Goal: Transaction & Acquisition: Purchase product/service

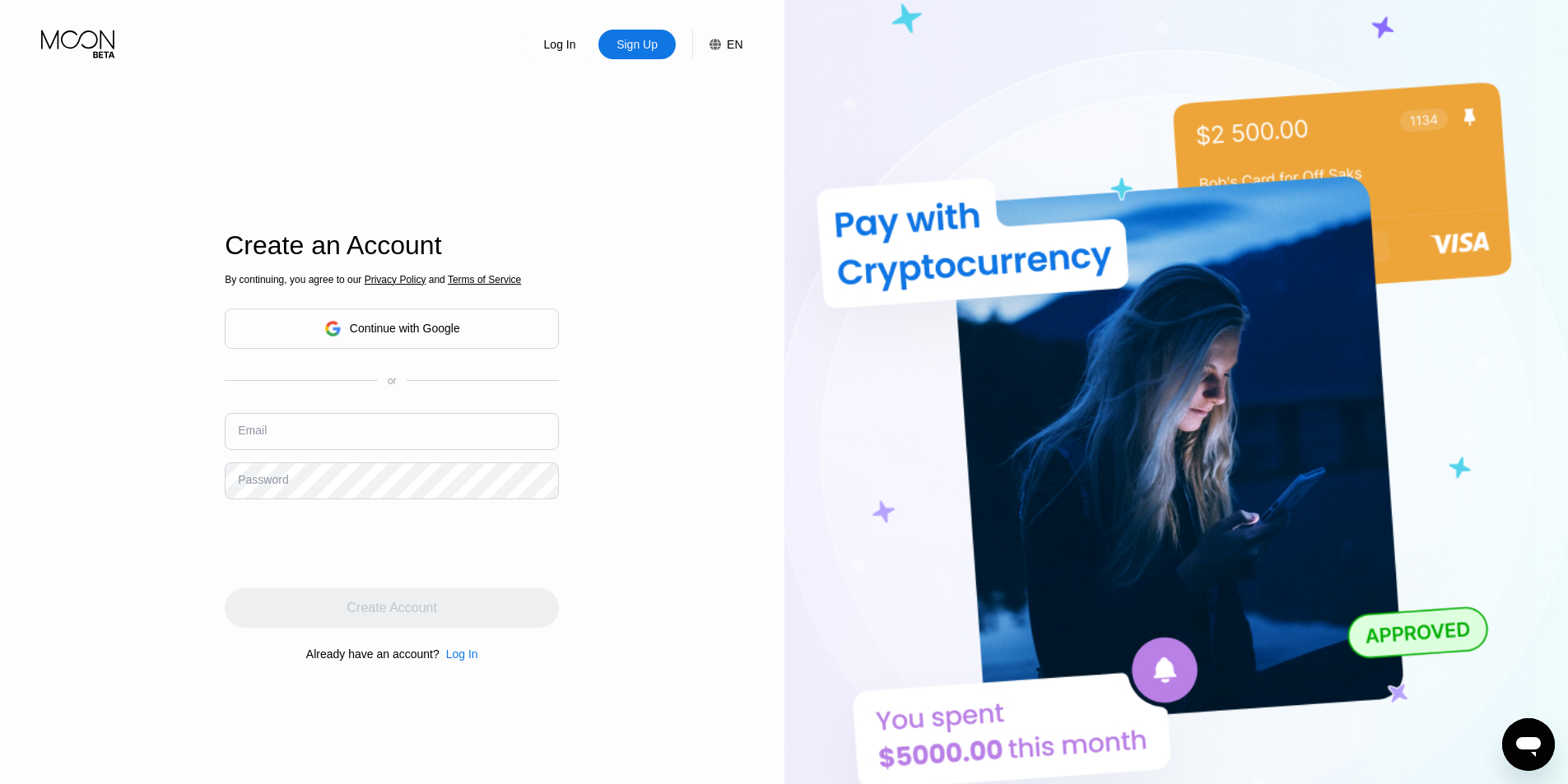
click at [423, 441] on input "text" at bounding box center [391, 431] width 334 height 37
type input "[EMAIL_ADDRESS][DOMAIN_NAME]"
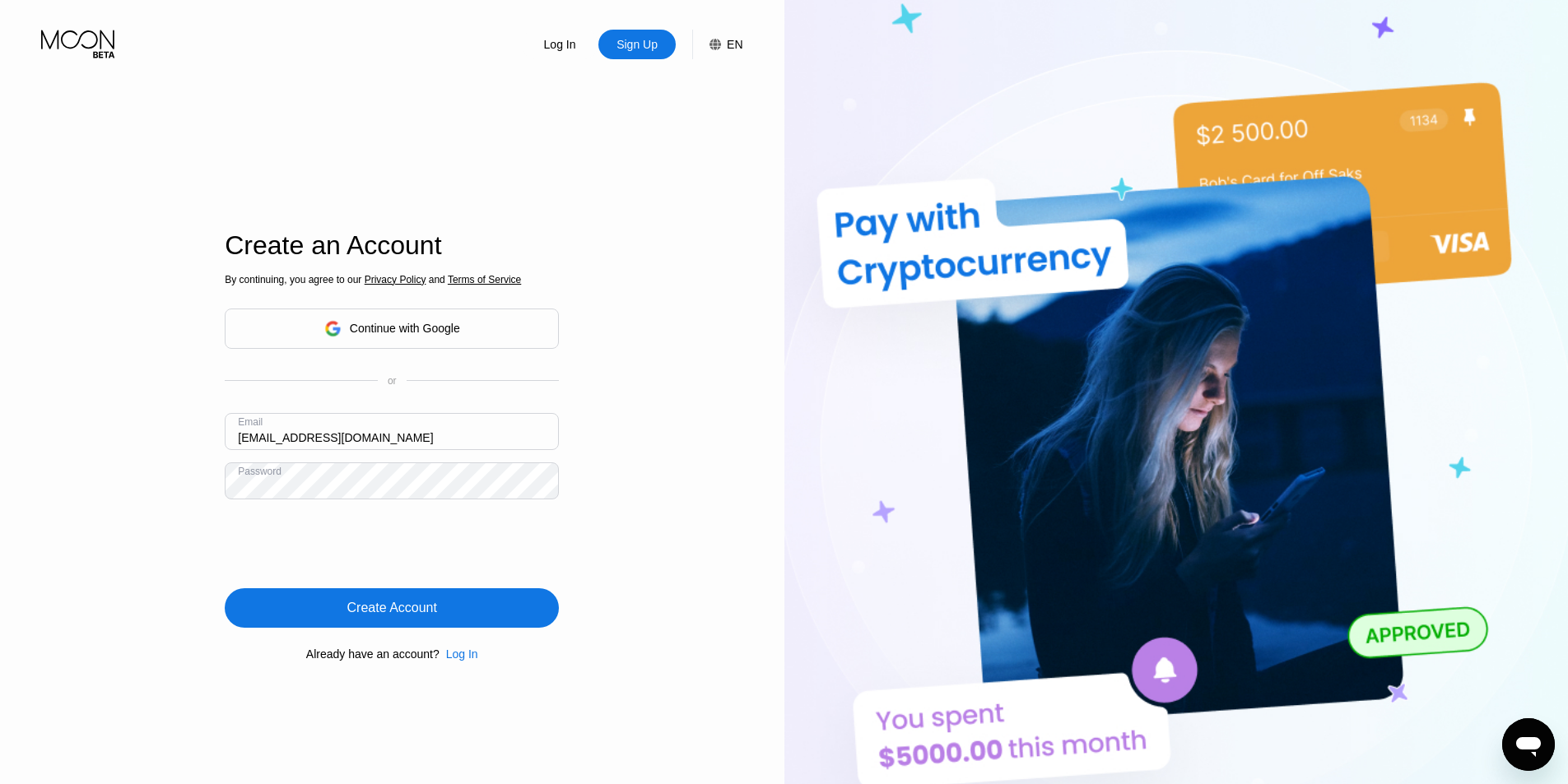
click at [441, 604] on div "Create Account" at bounding box center [391, 608] width 334 height 40
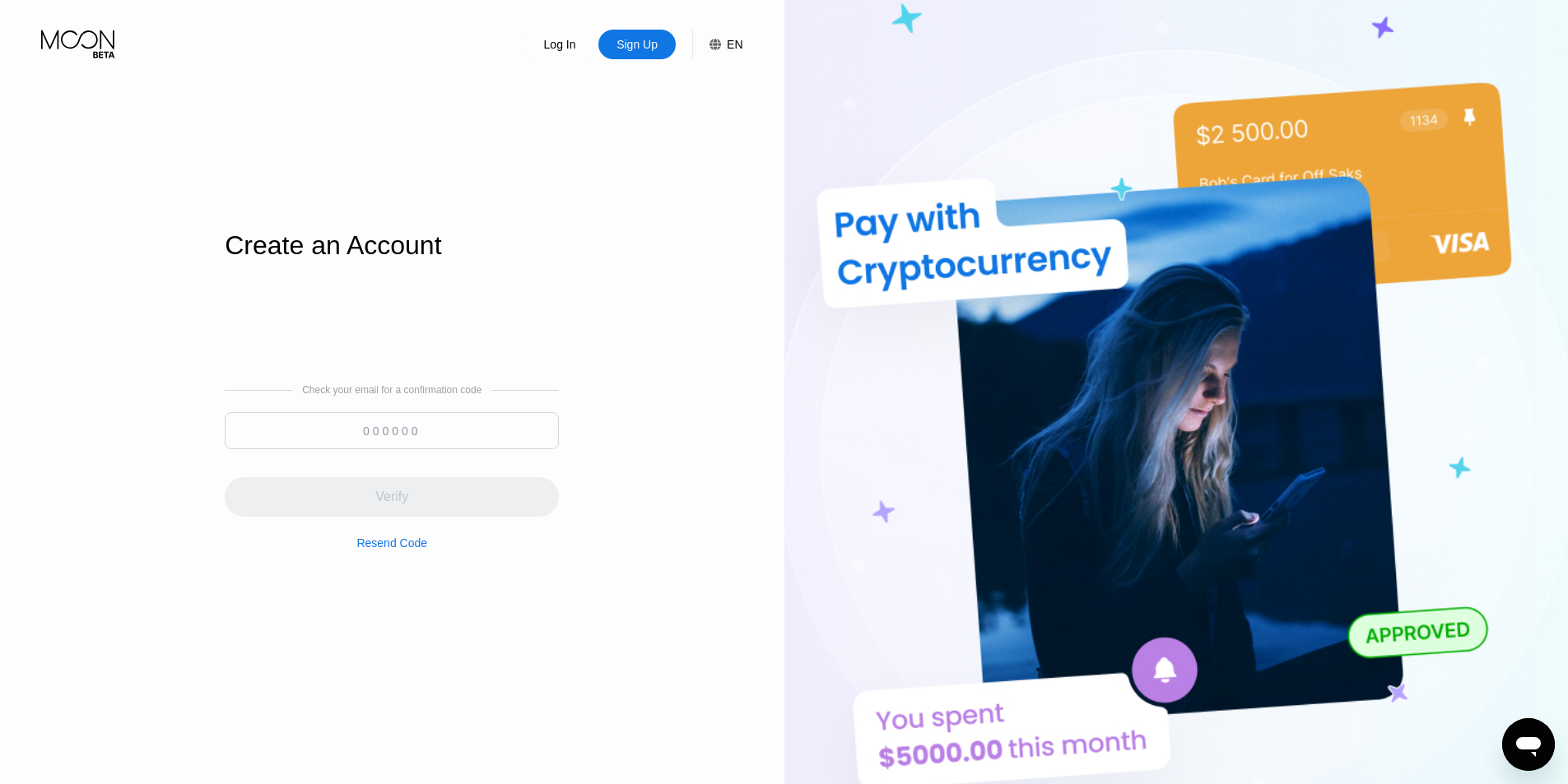
click at [410, 448] on input at bounding box center [391, 430] width 334 height 37
paste input "635657"
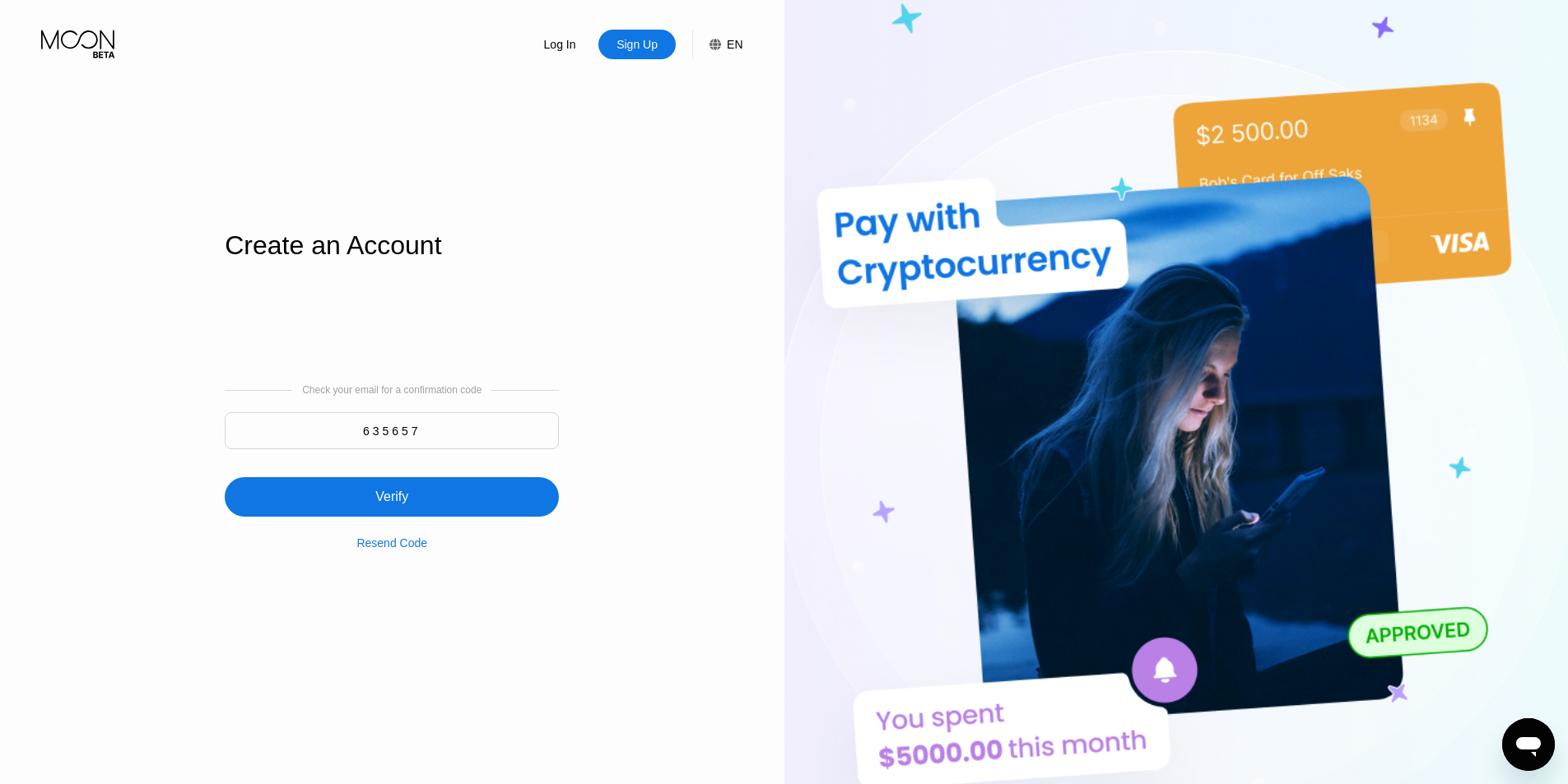
type input "635657"
click at [455, 512] on div "Verify" at bounding box center [391, 497] width 334 height 40
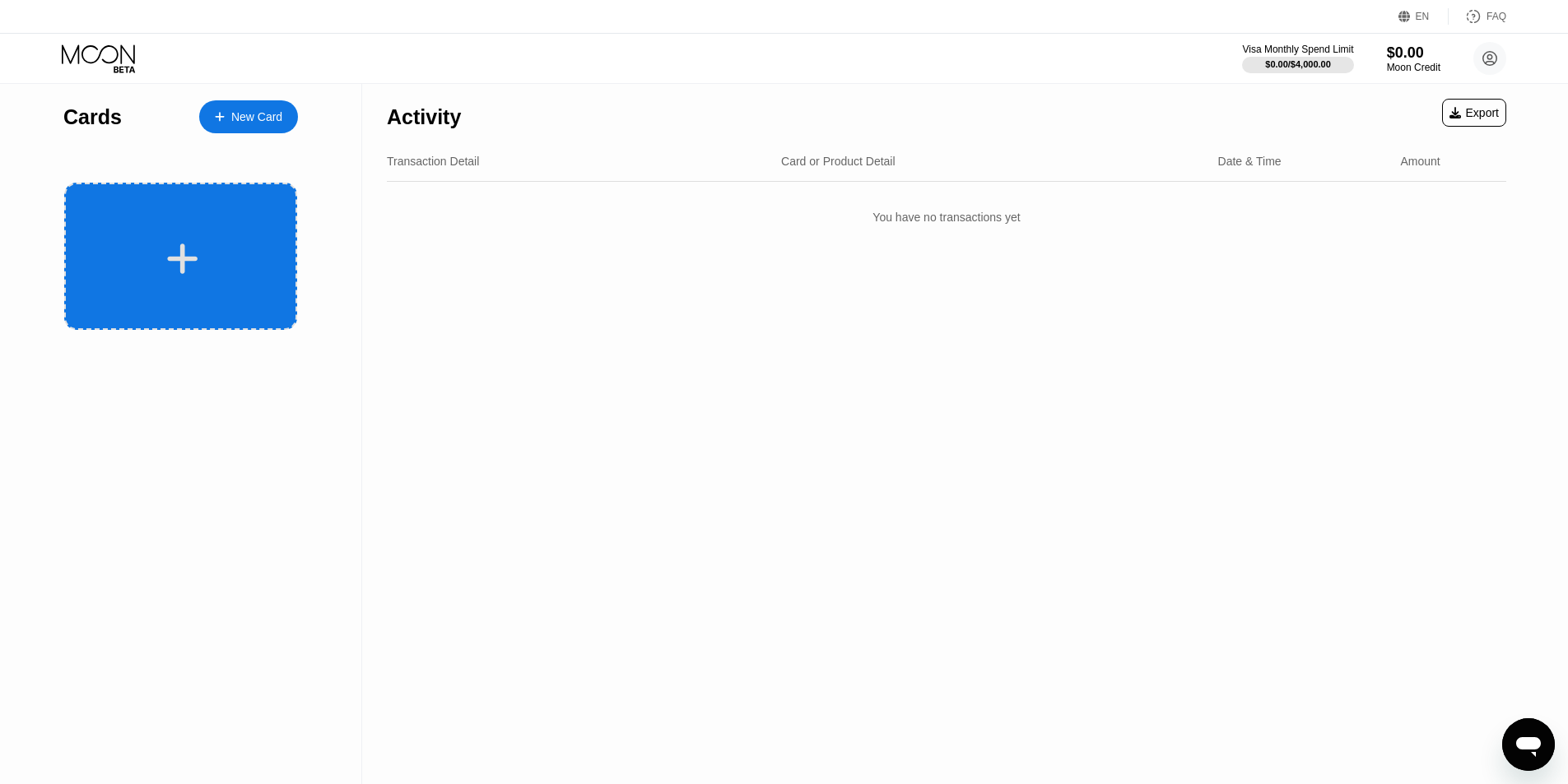
click at [266, 223] on div at bounding box center [181, 256] width 233 height 147
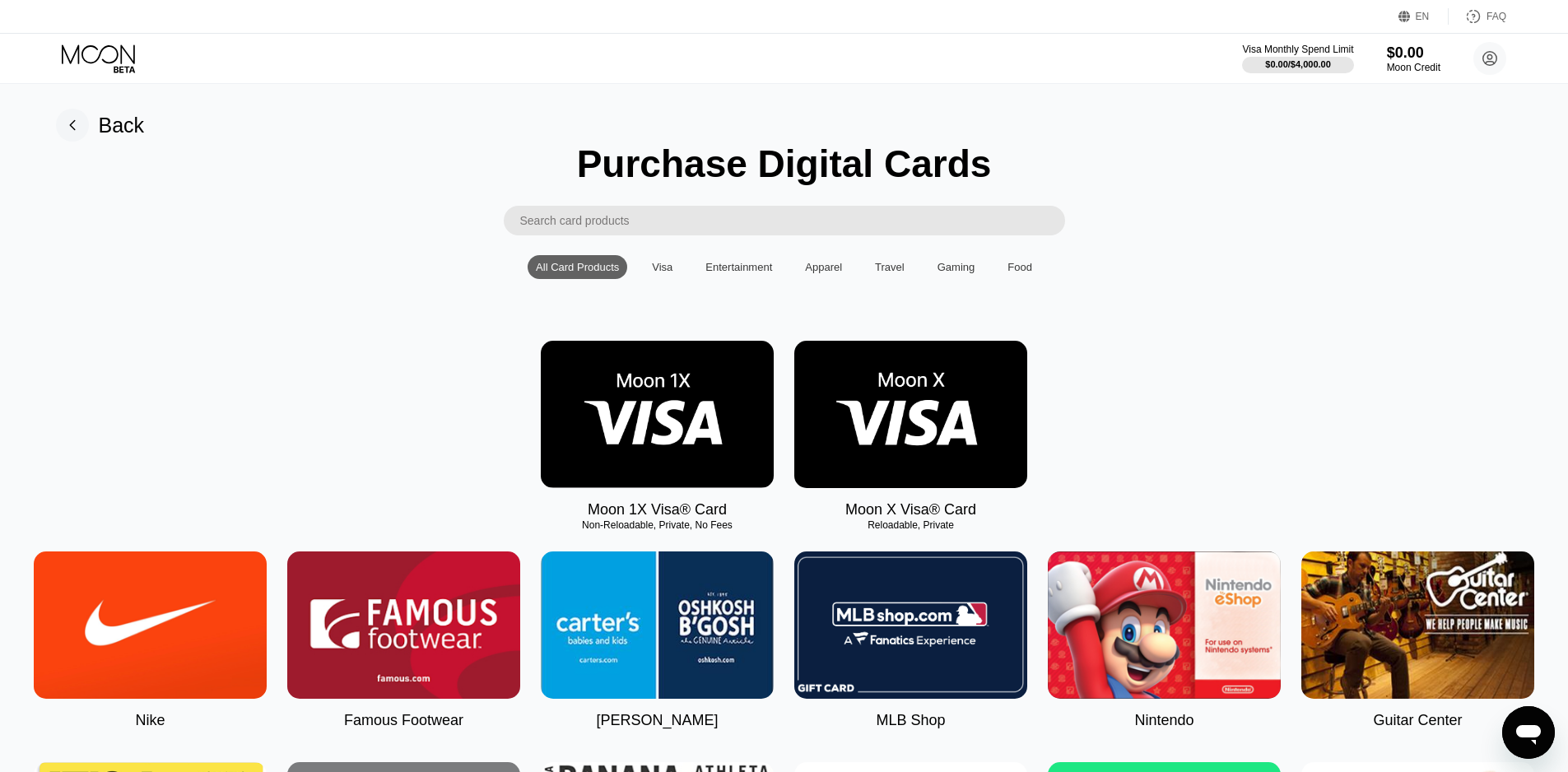
click at [896, 459] on img at bounding box center [910, 414] width 233 height 147
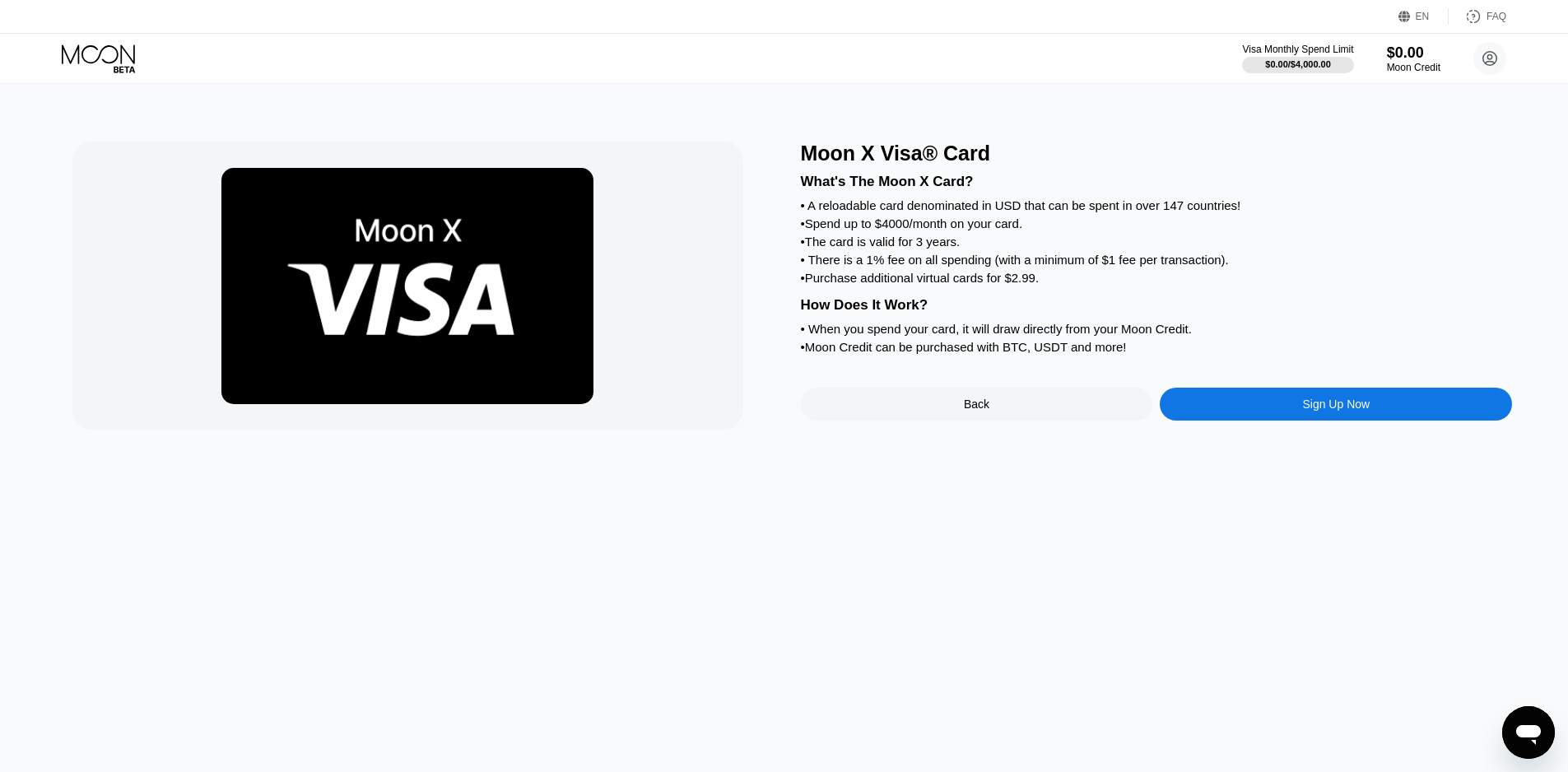
click at [1279, 421] on div "Sign Up Now" at bounding box center [1336, 404] width 352 height 33
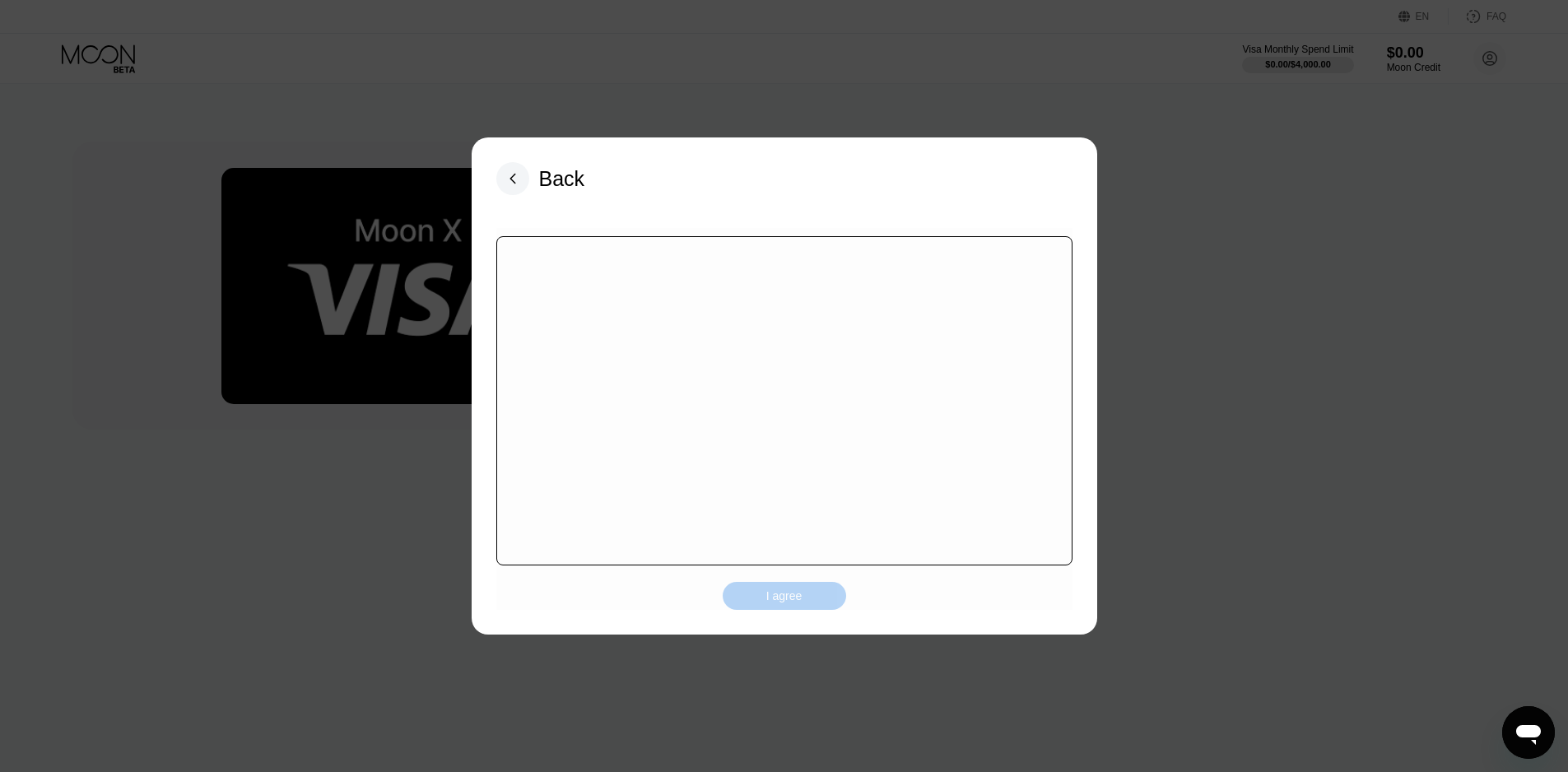
click at [770, 593] on div "I agree" at bounding box center [784, 596] width 36 height 15
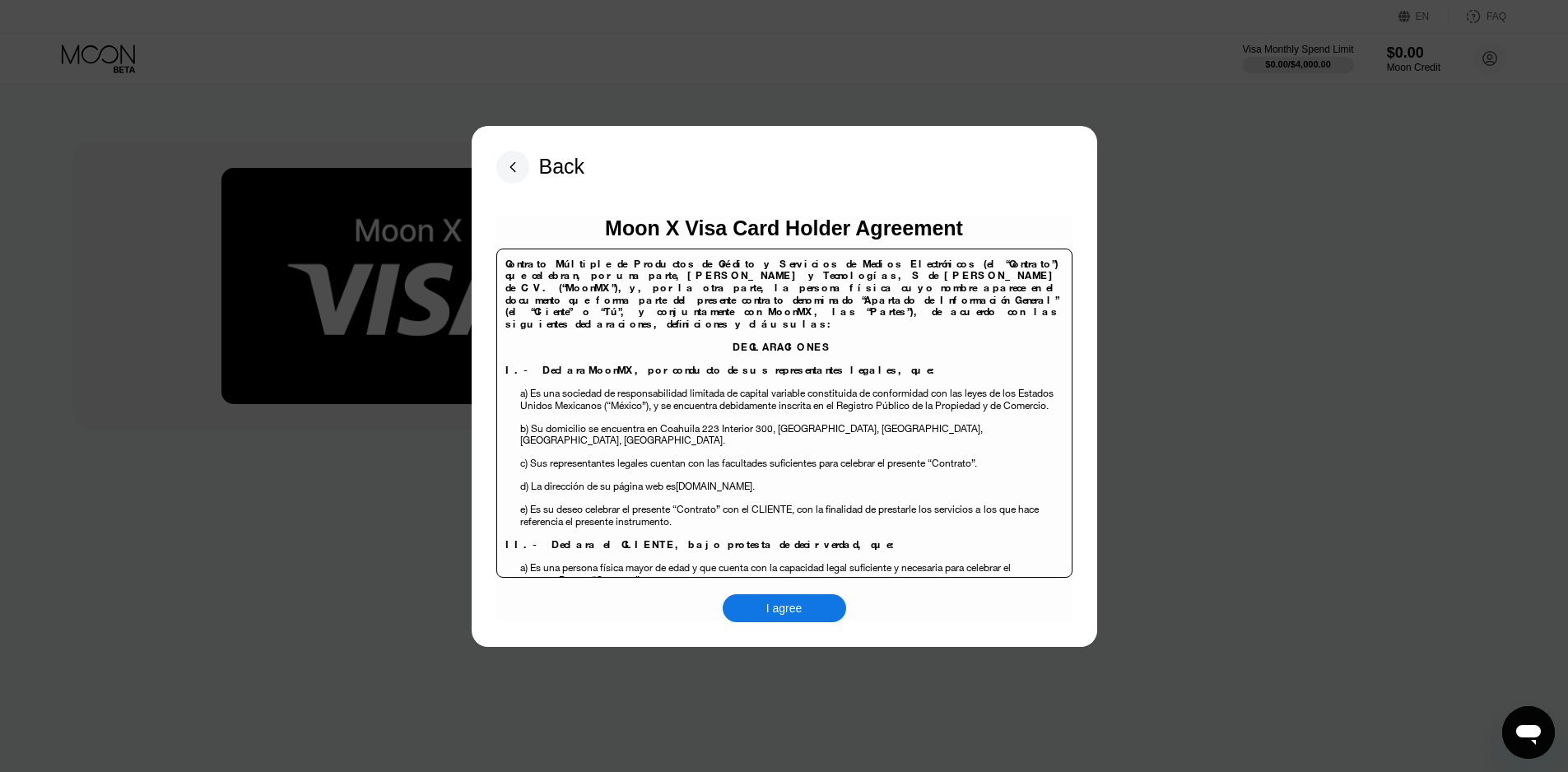
click at [791, 598] on div "I agree" at bounding box center [784, 608] width 123 height 28
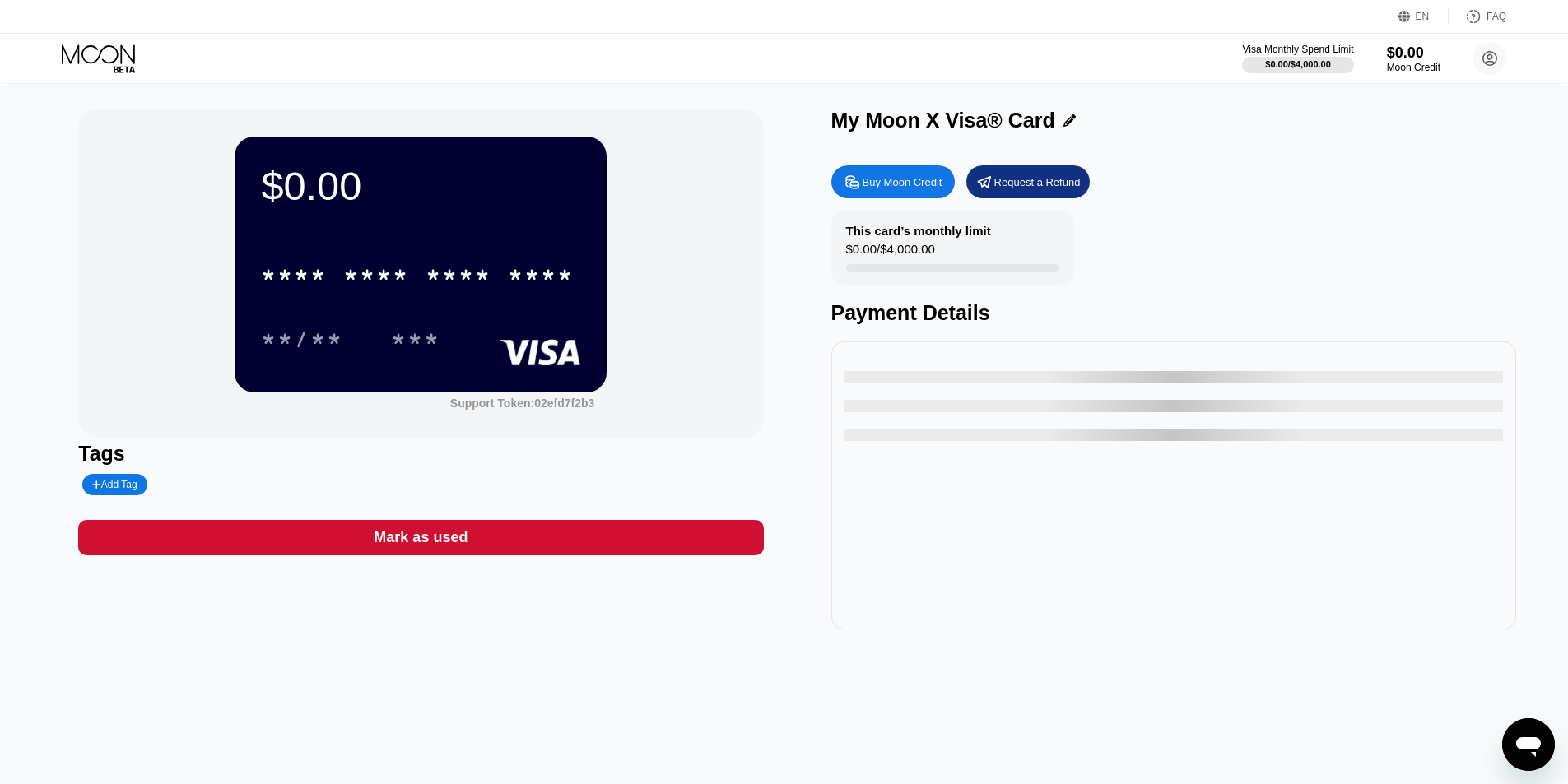
click at [906, 185] on div "Buy Moon Credit" at bounding box center [902, 182] width 80 height 14
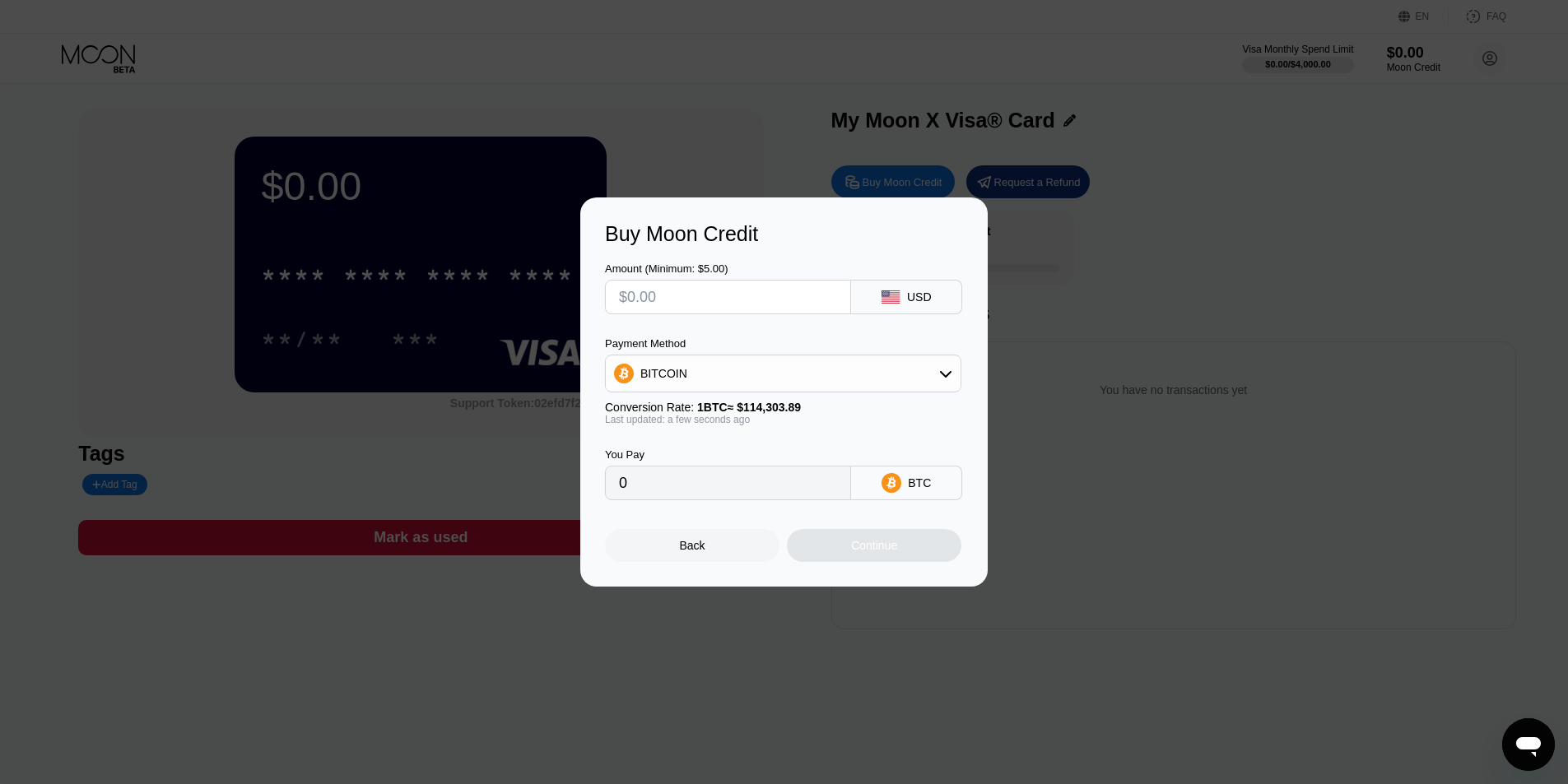
click at [790, 291] on input "text" at bounding box center [728, 296] width 218 height 33
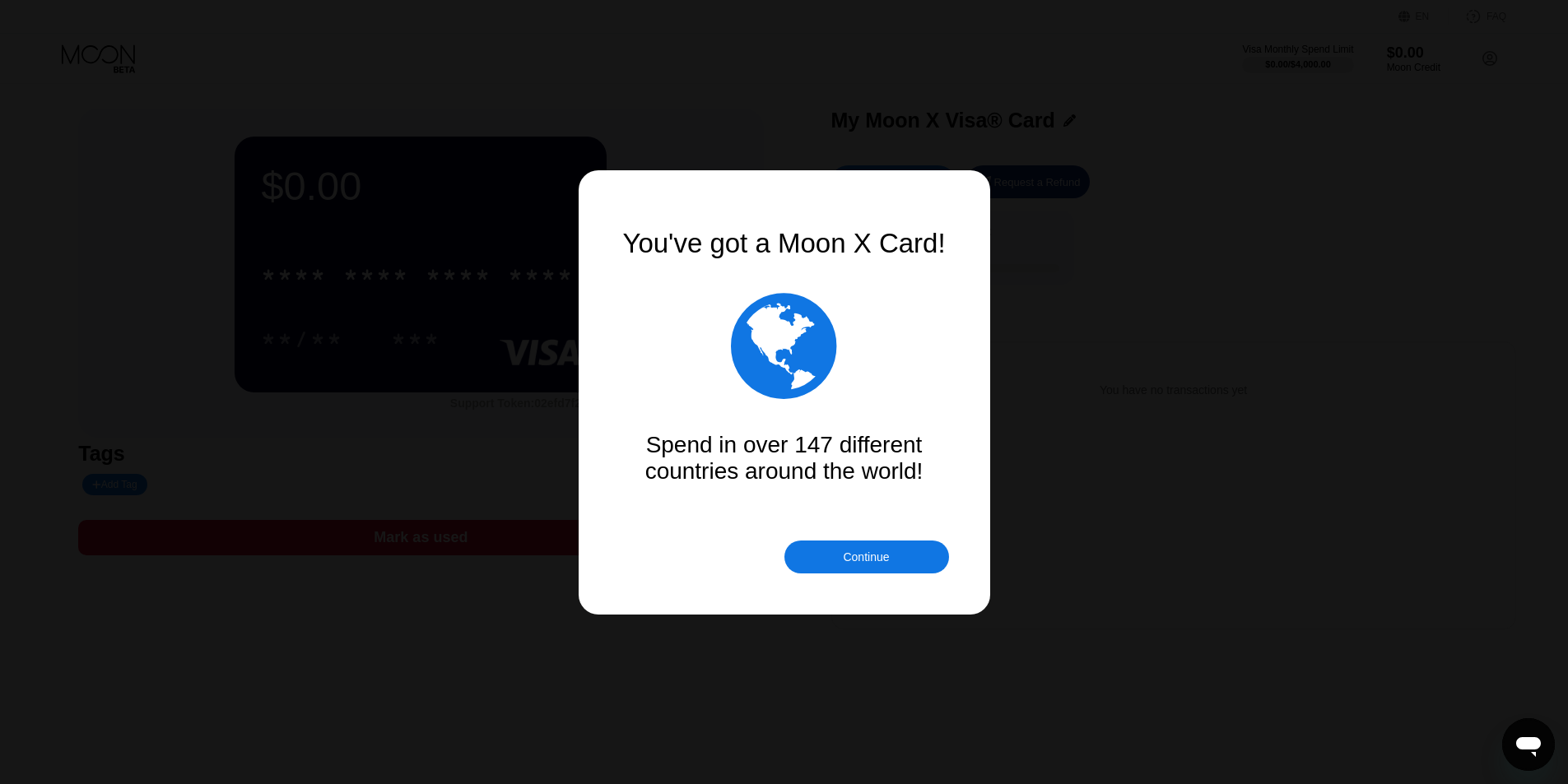
click at [922, 534] on div "You've got a Moon X Card!  Spend in over 147 different countries around the wo…" at bounding box center [784, 392] width 329 height 329
click at [922, 549] on div "Continue" at bounding box center [867, 557] width 165 height 33
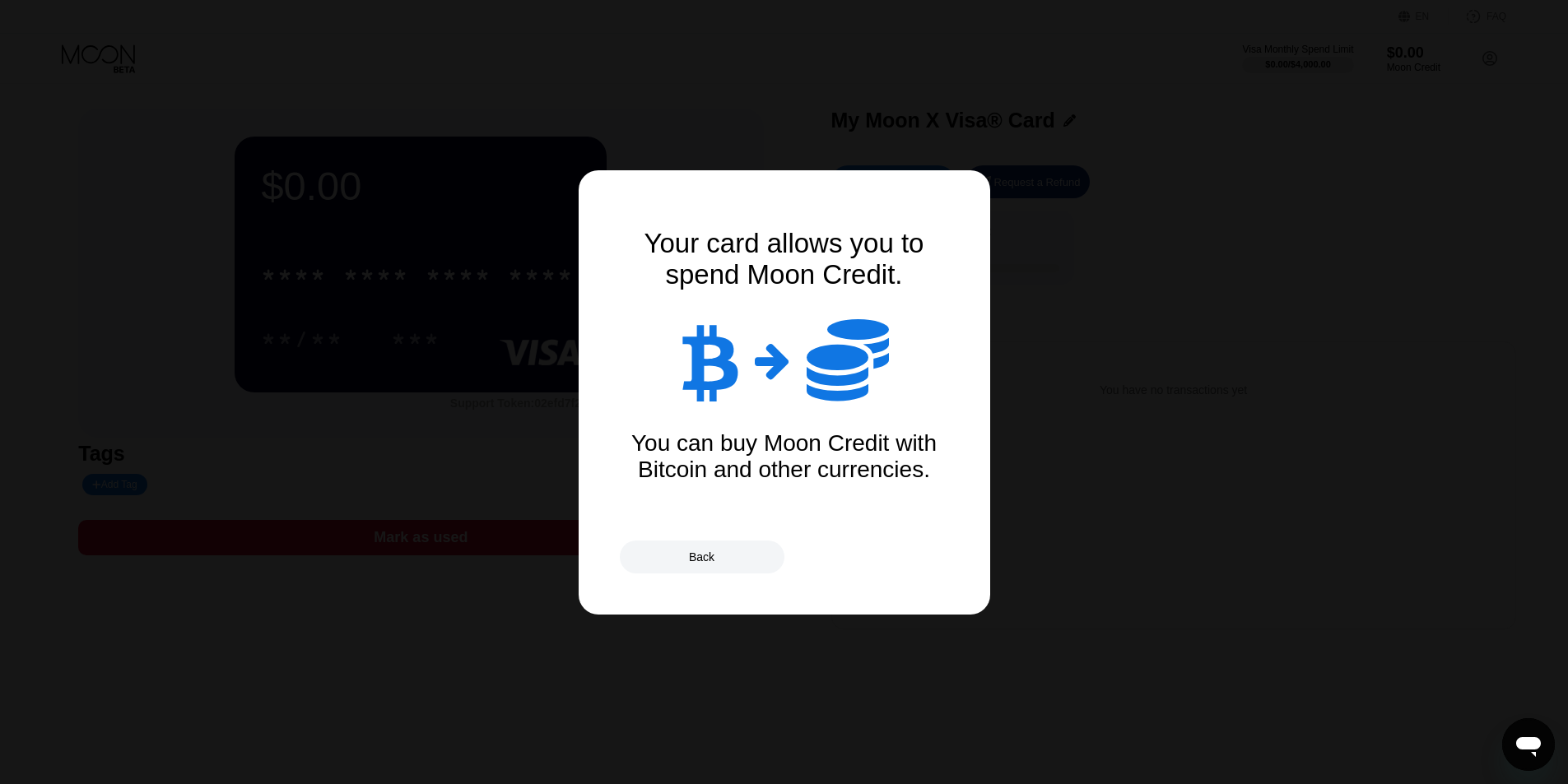
click at [749, 562] on div "Back" at bounding box center [702, 557] width 165 height 33
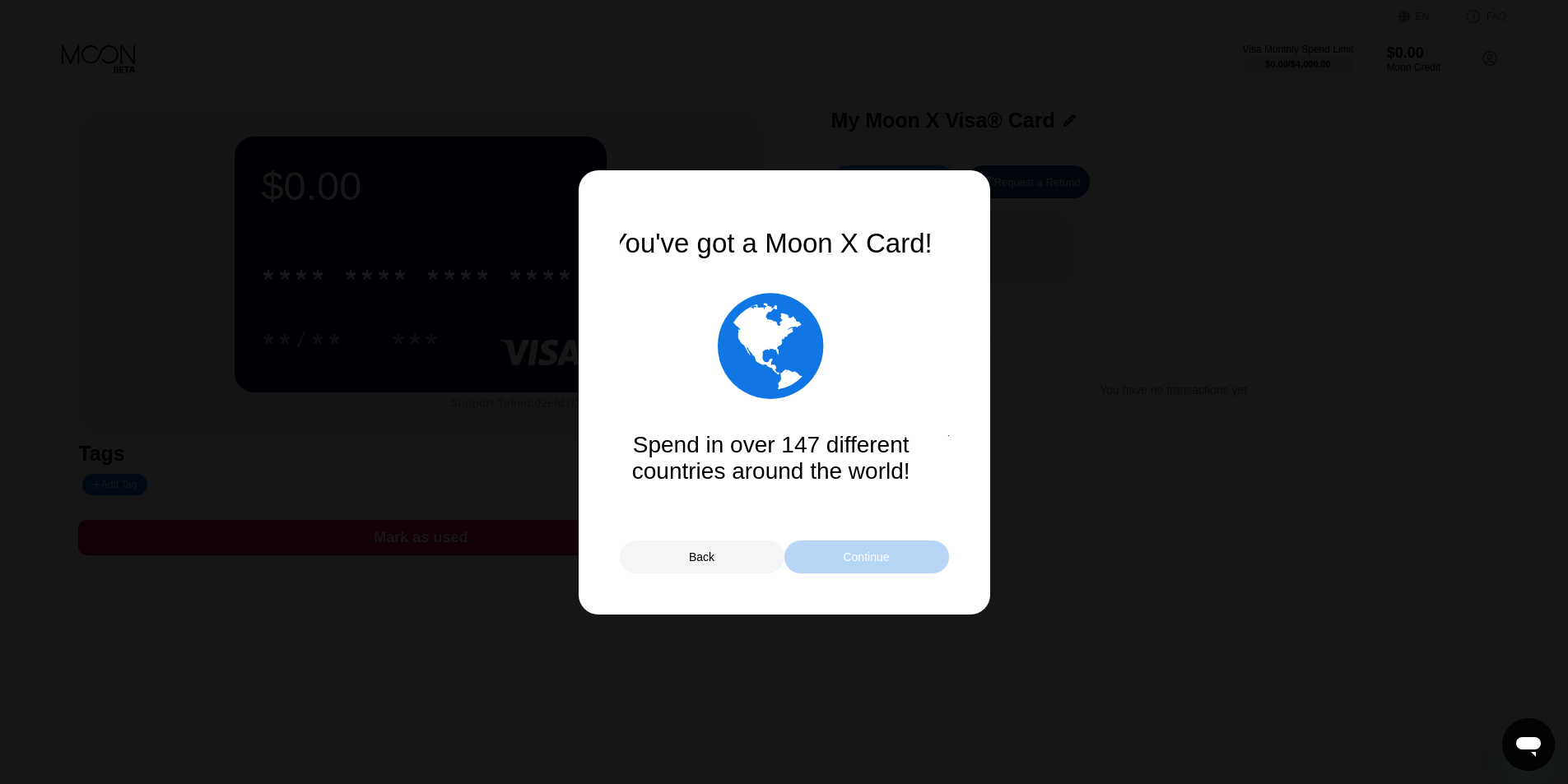
click at [835, 560] on div "Continue" at bounding box center [867, 557] width 165 height 33
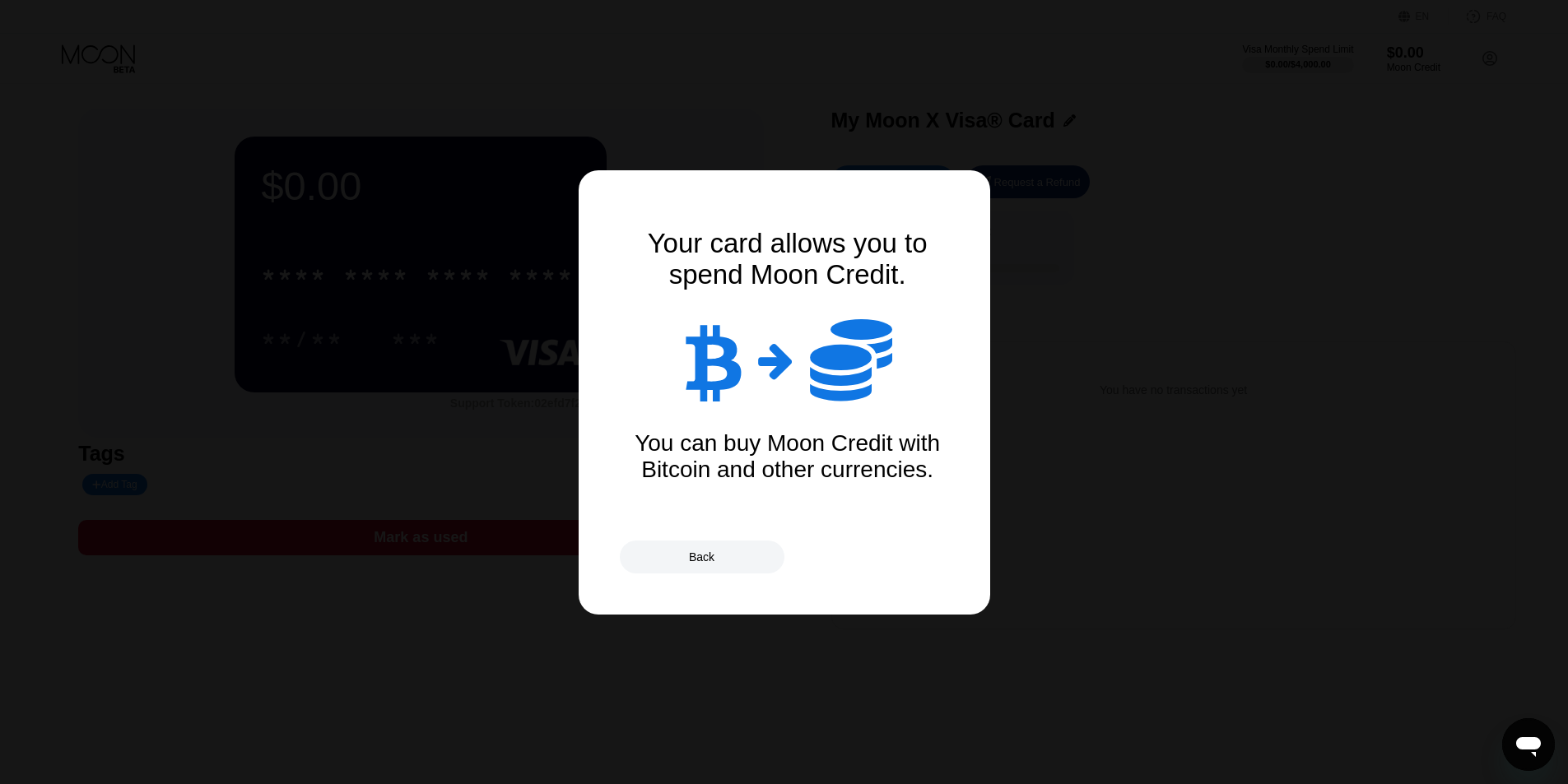
click at [744, 561] on div "Back" at bounding box center [702, 557] width 165 height 33
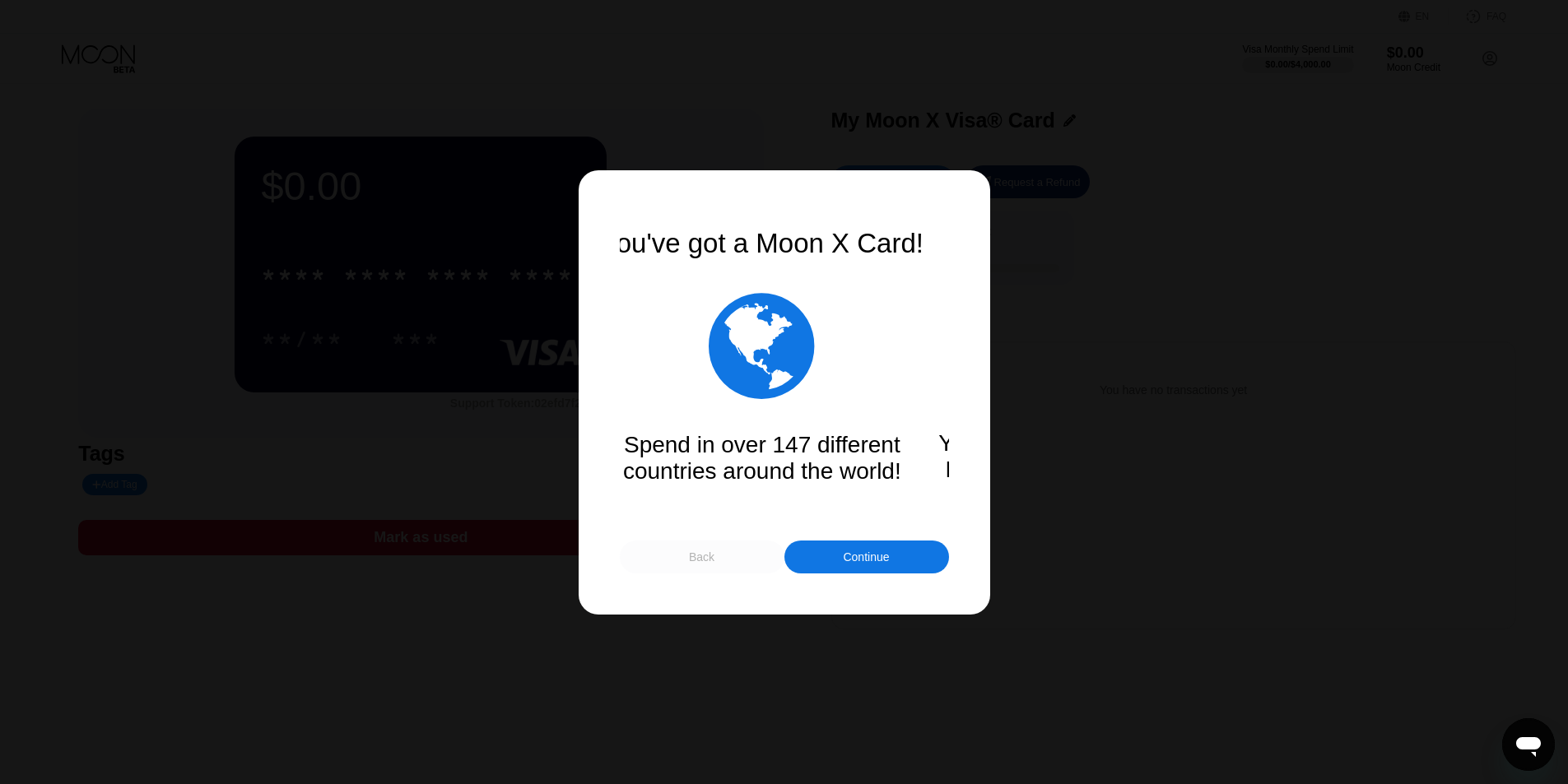
click at [721, 559] on div "Back" at bounding box center [702, 557] width 165 height 33
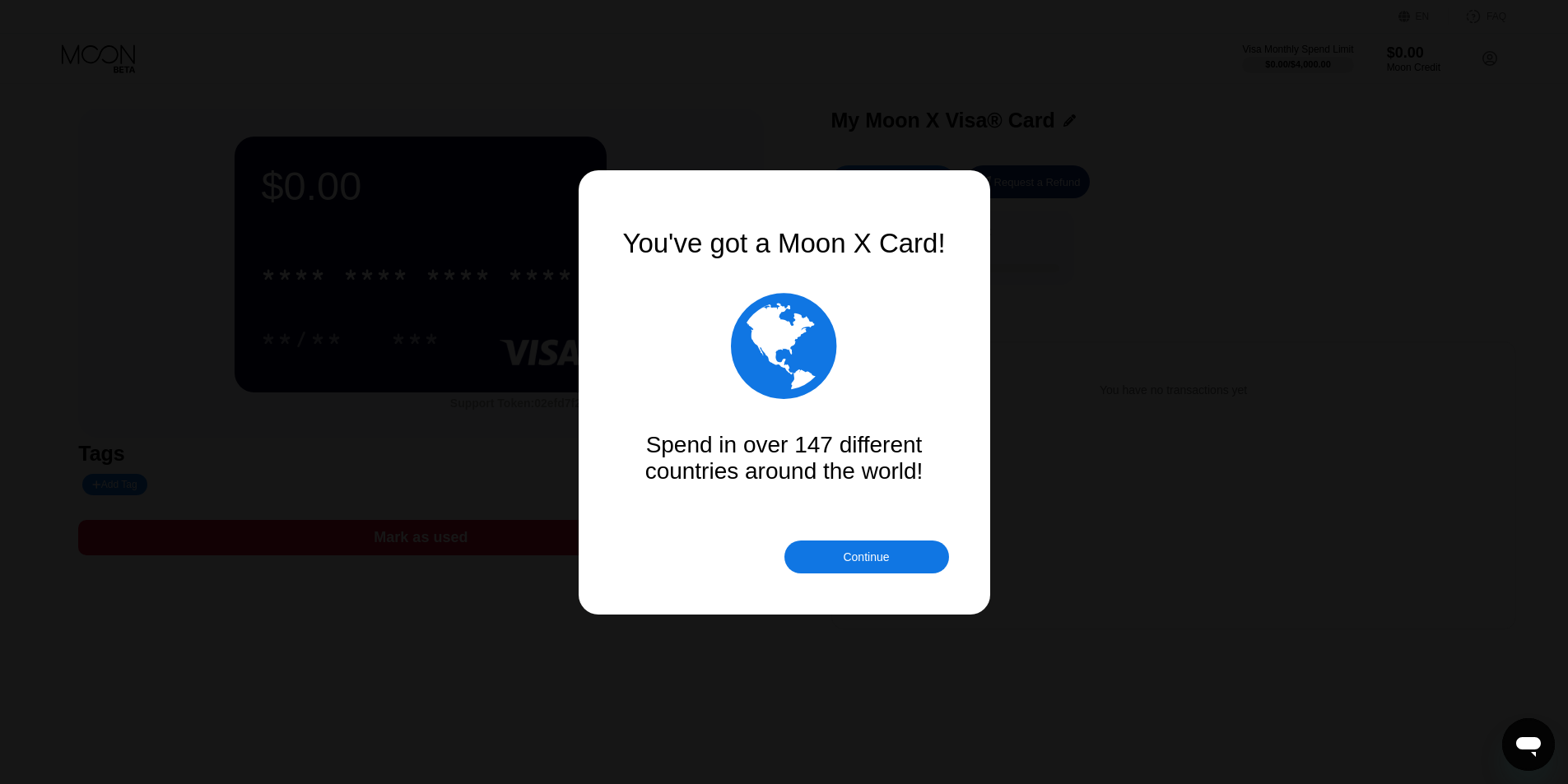
click at [901, 538] on div "You've got a Moon X Card!  Spend in over 147 different countries around the wo…" at bounding box center [784, 392] width 329 height 329
click at [901, 561] on div "Continue" at bounding box center [867, 557] width 165 height 33
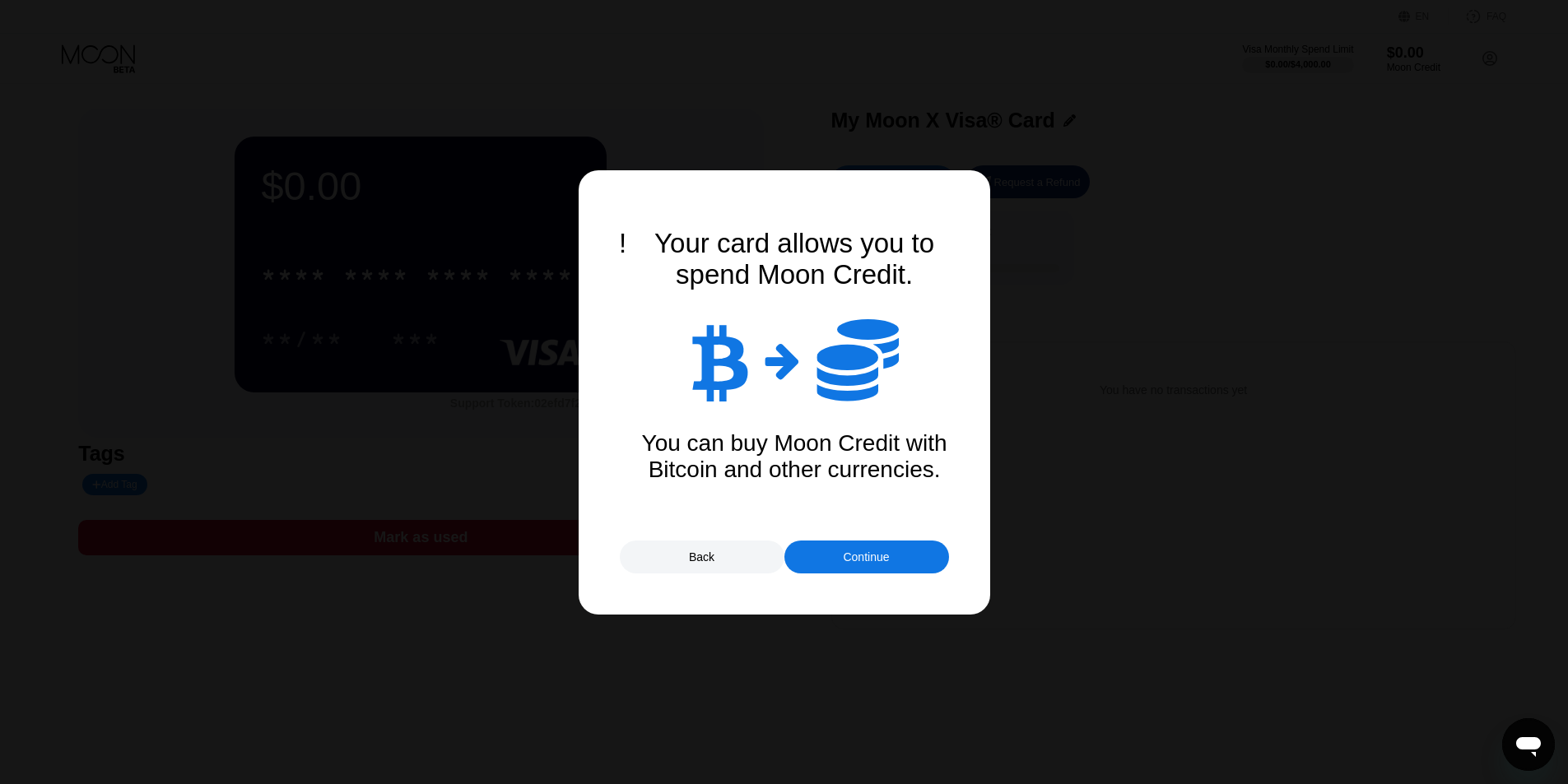
click at [901, 561] on div "Continue" at bounding box center [867, 557] width 165 height 33
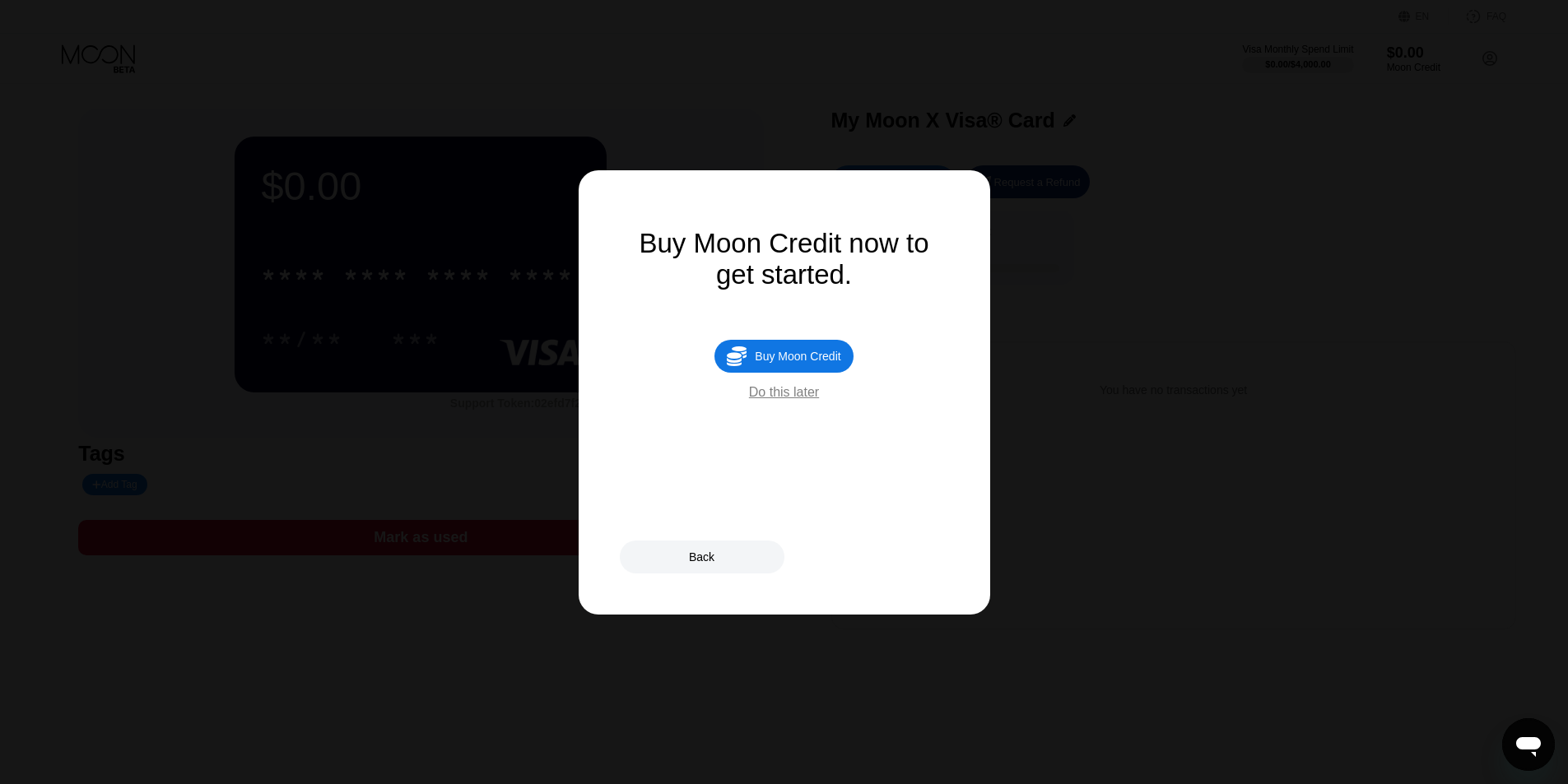
click at [802, 372] on div " Buy Moon Credit" at bounding box center [784, 356] width 138 height 33
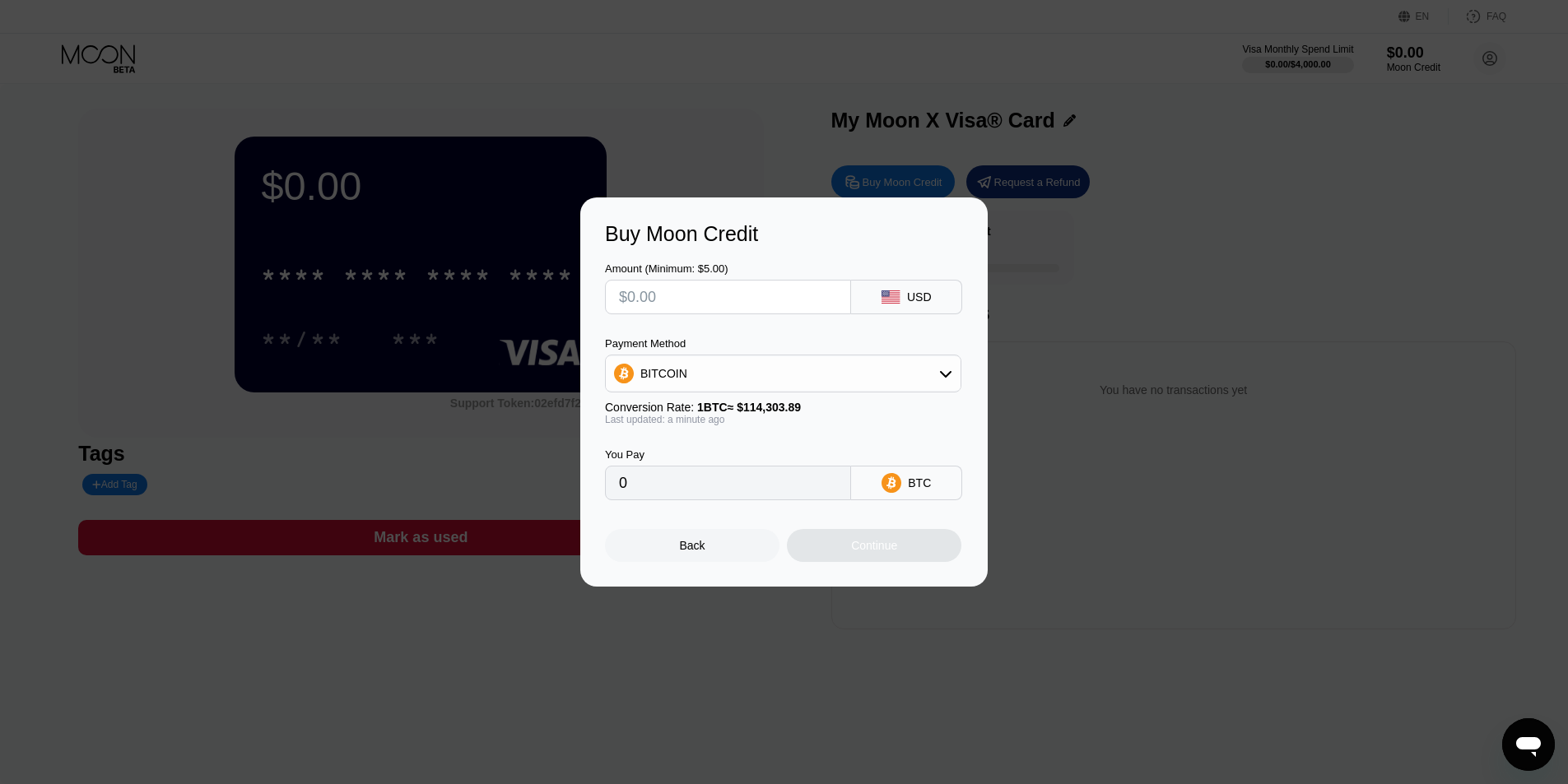
click at [818, 306] on input "text" at bounding box center [728, 296] width 218 height 33
type input "$13"
type input "0.00011374"
type input "$13"
click at [799, 364] on div "BITCOIN" at bounding box center [783, 373] width 354 height 33
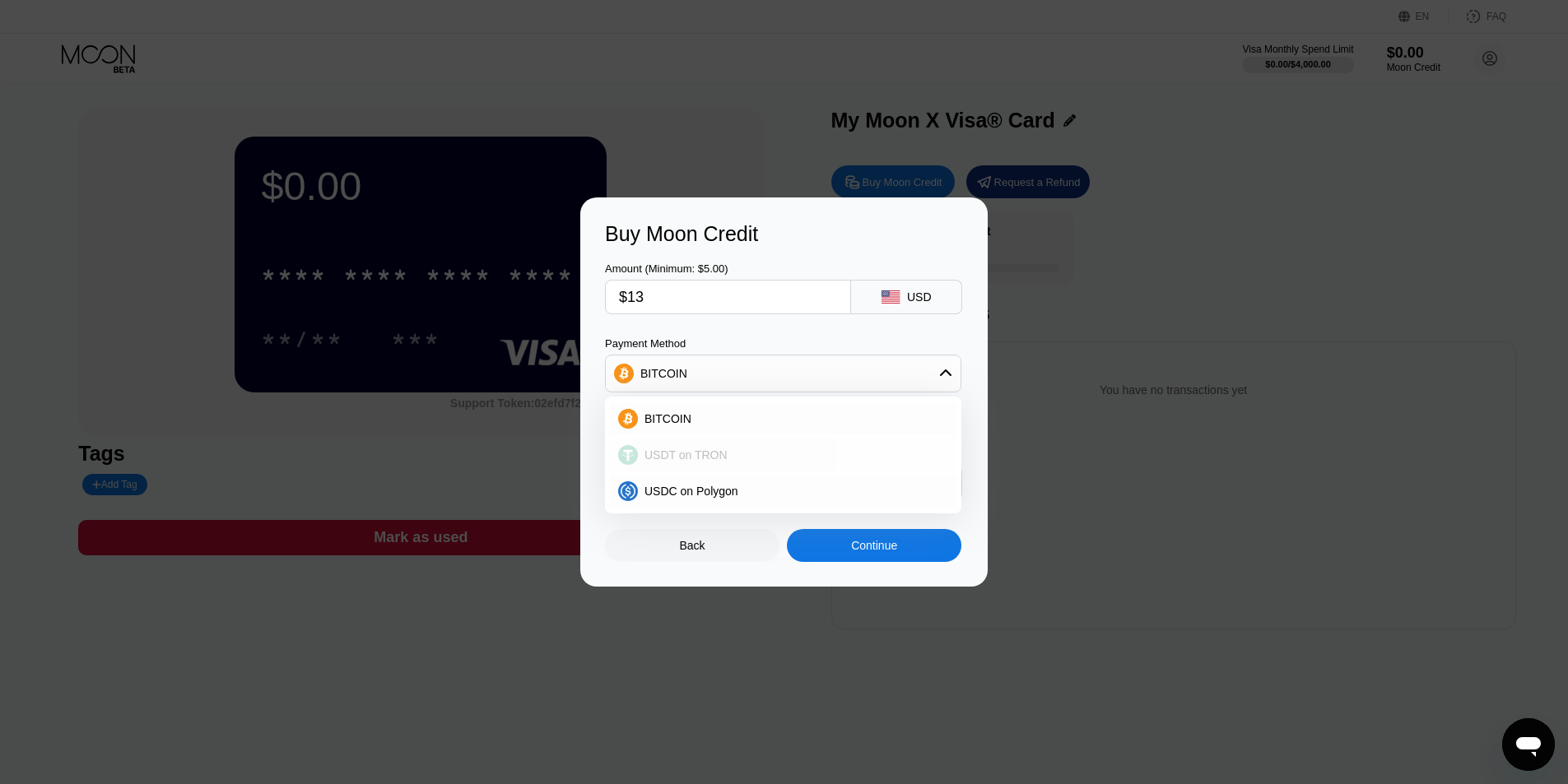
click at [785, 458] on div "USDT on TRON" at bounding box center [792, 454] width 310 height 13
type input "13.13"
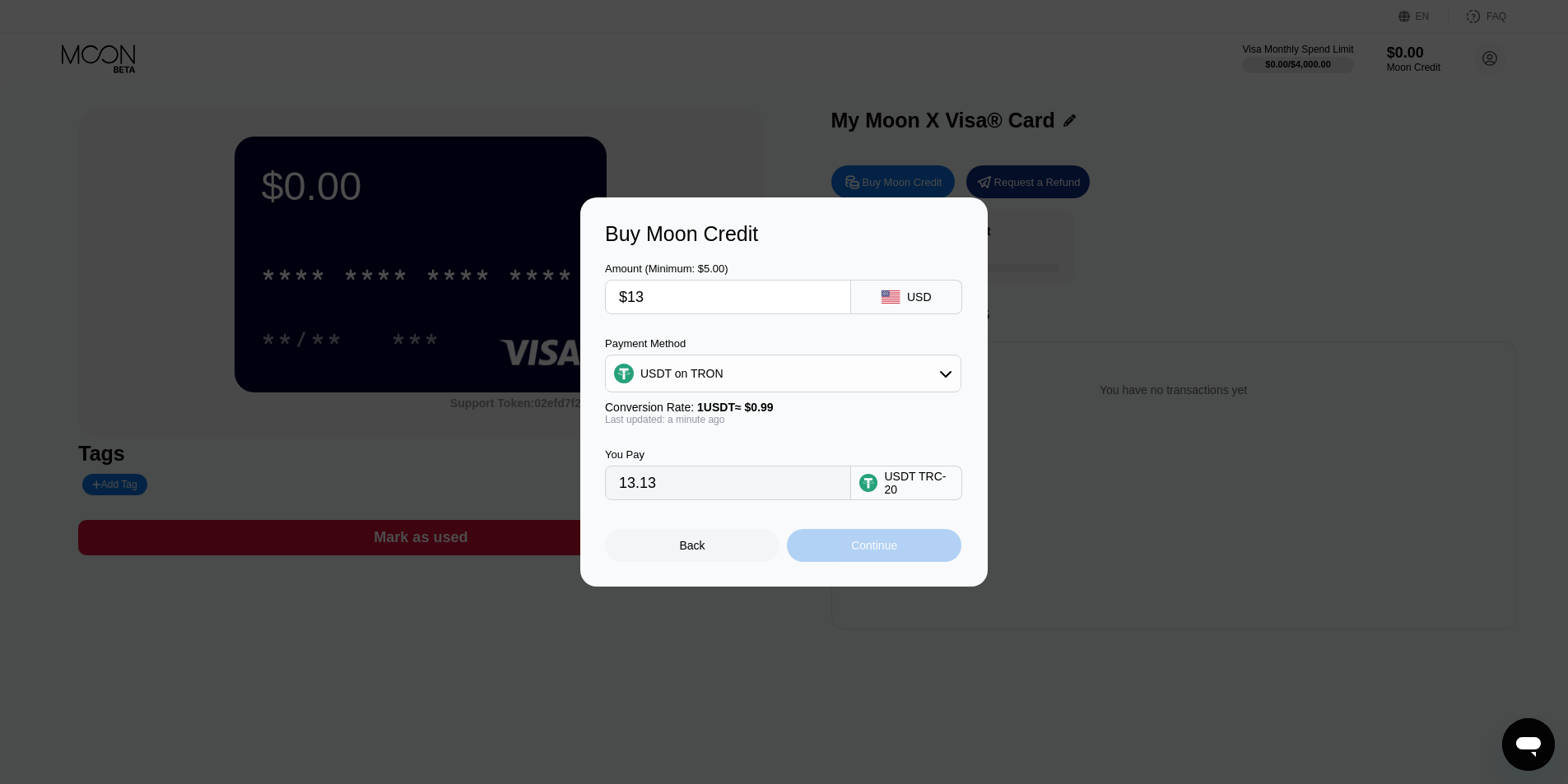
click at [861, 543] on div "Continue" at bounding box center [874, 545] width 174 height 33
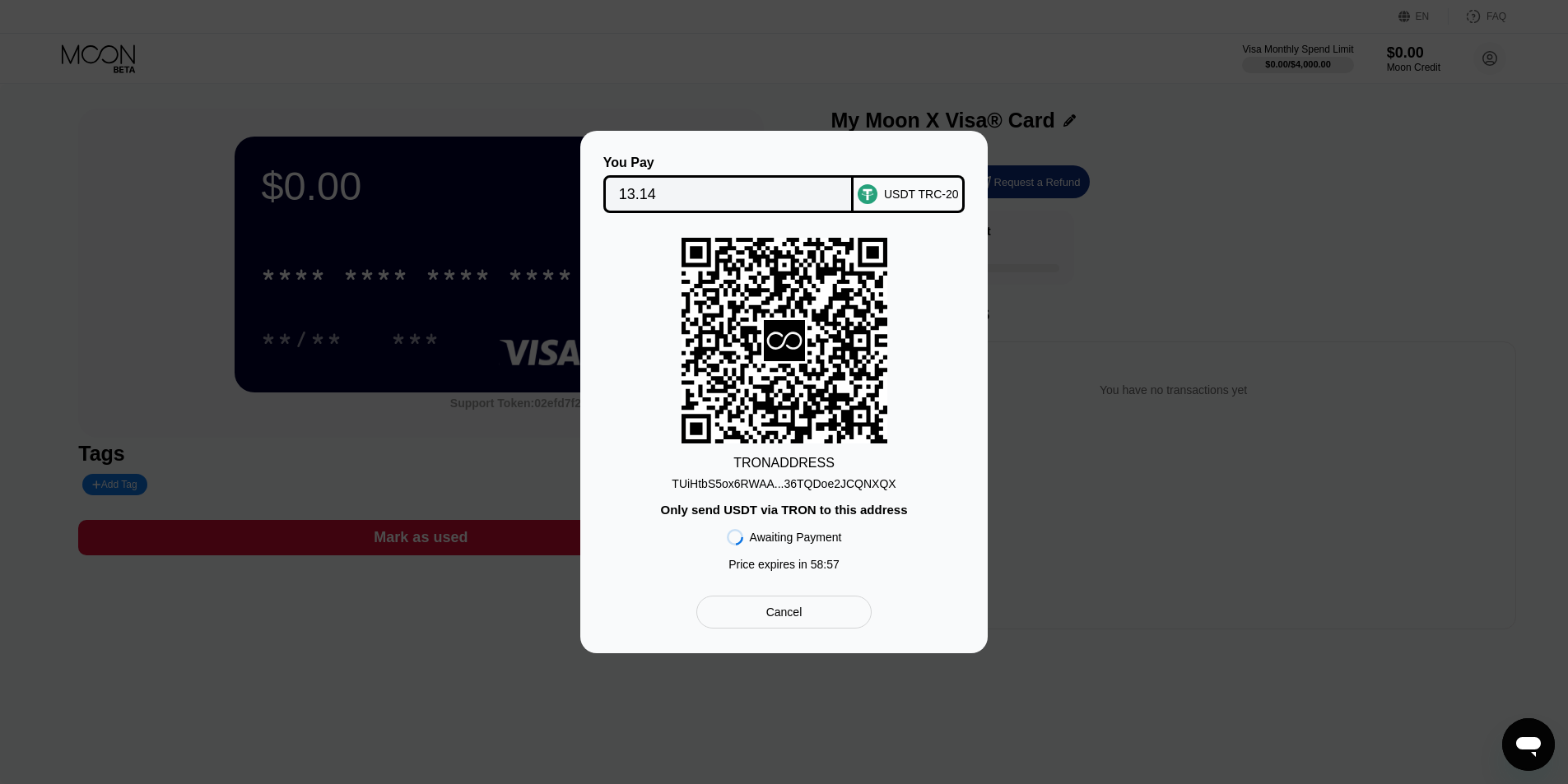
click at [859, 487] on div "TUiHtbS5ox6RWAA...36TQDoe2JCQNXQX" at bounding box center [784, 484] width 224 height 13
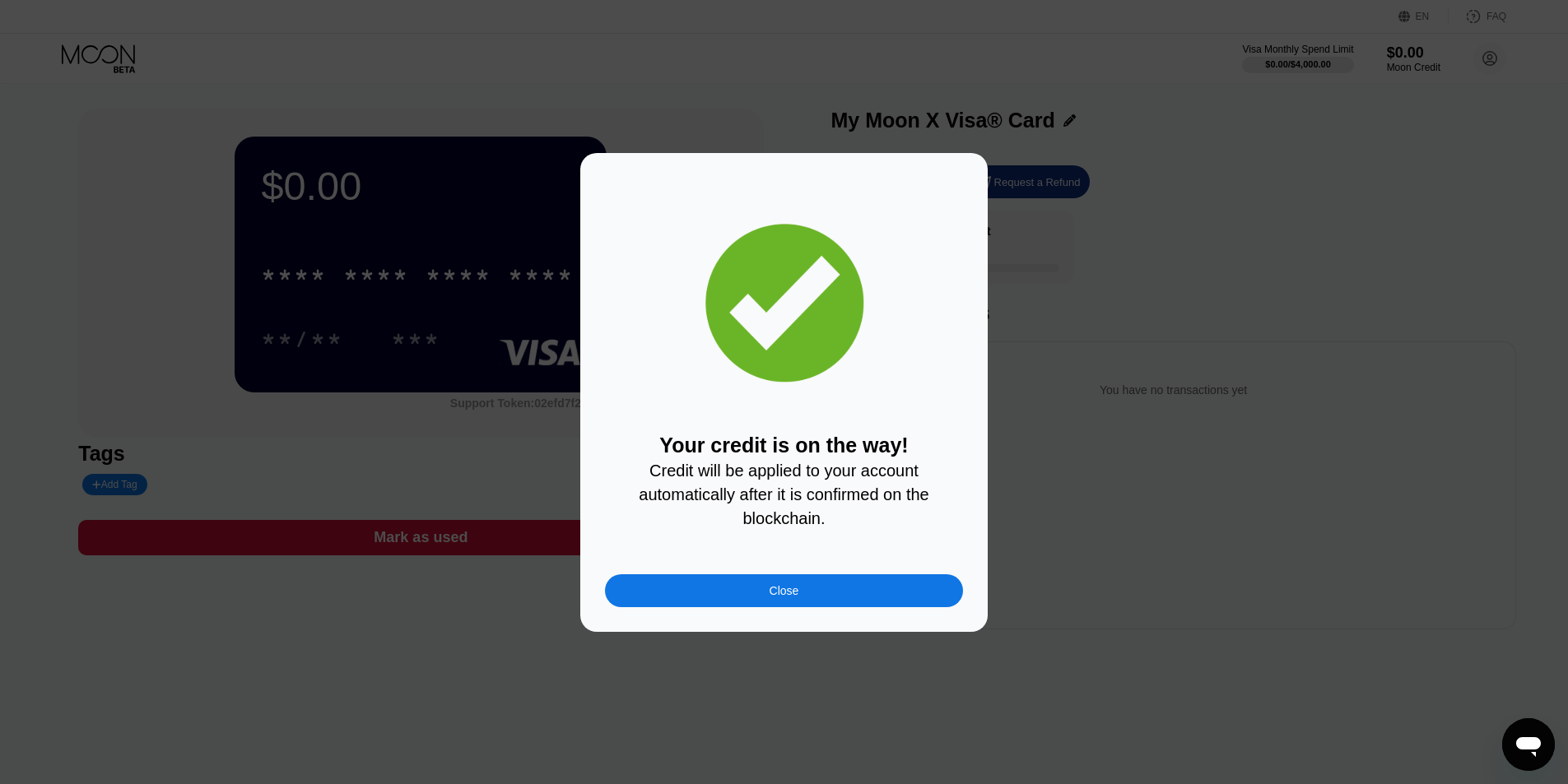
click at [899, 597] on div "Close" at bounding box center [784, 590] width 358 height 33
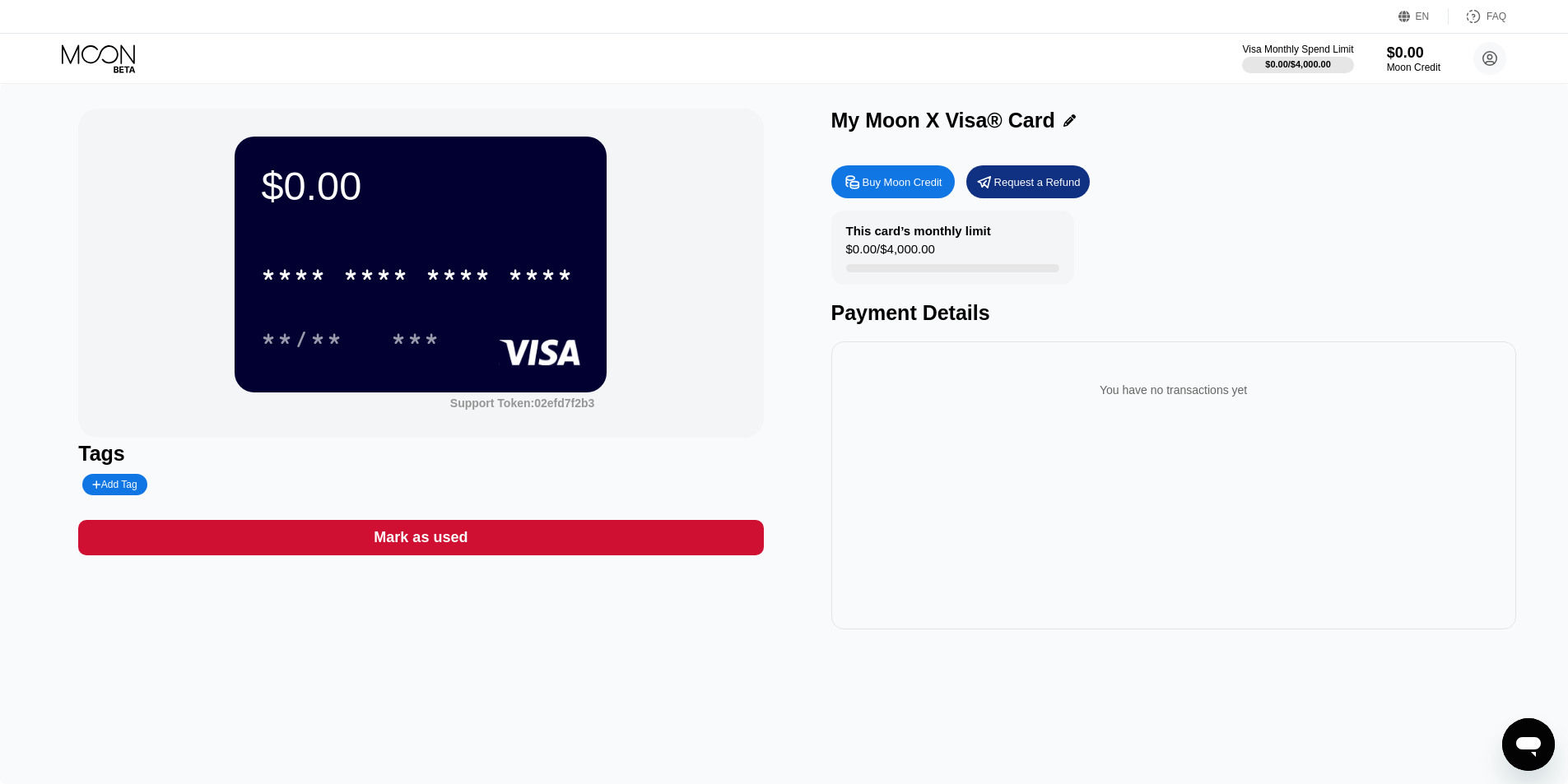
click at [1394, 46] on div "$0.00" at bounding box center [1414, 53] width 53 height 17
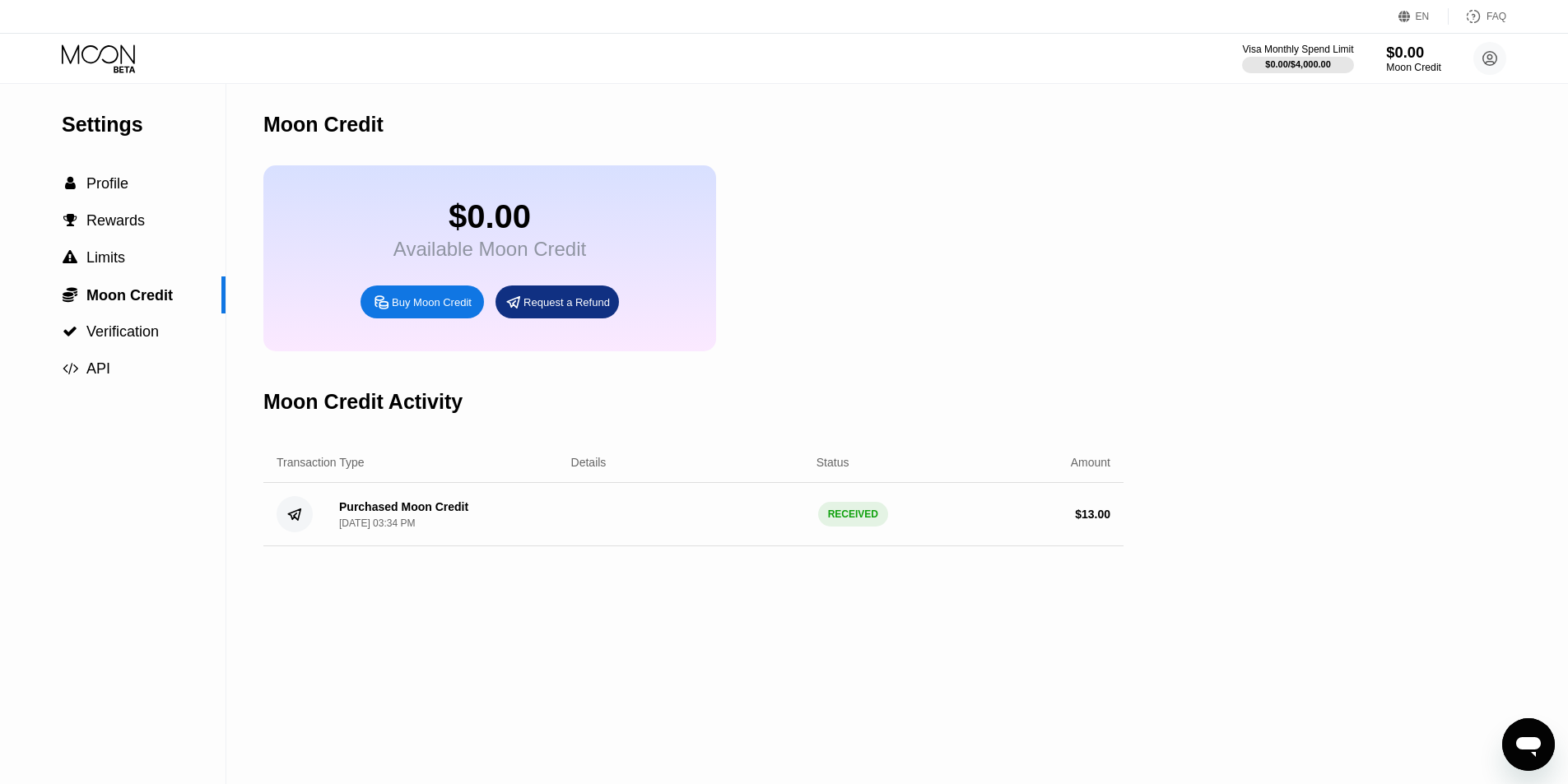
click at [1415, 55] on div "$0.00" at bounding box center [1414, 52] width 55 height 17
click at [107, 35] on div "Visa Monthly Spend Limit $0.00 / $4,000.00 $0.00 Moon Credit dillonjohnson47@ou…" at bounding box center [784, 59] width 1568 height 49
click at [104, 51] on icon at bounding box center [99, 59] width 77 height 28
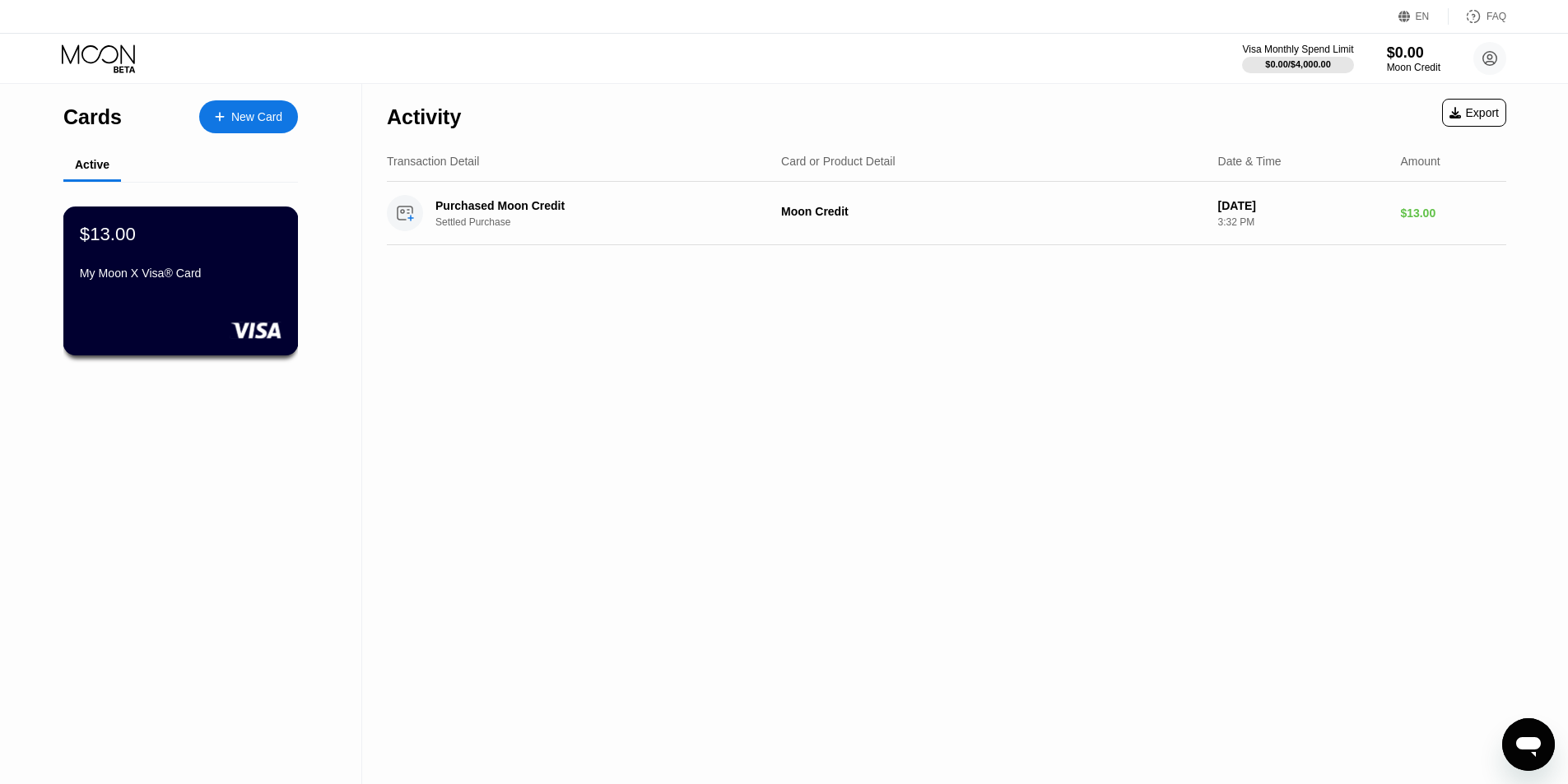
click at [202, 279] on div "My Moon X Visa® Card" at bounding box center [180, 273] width 202 height 13
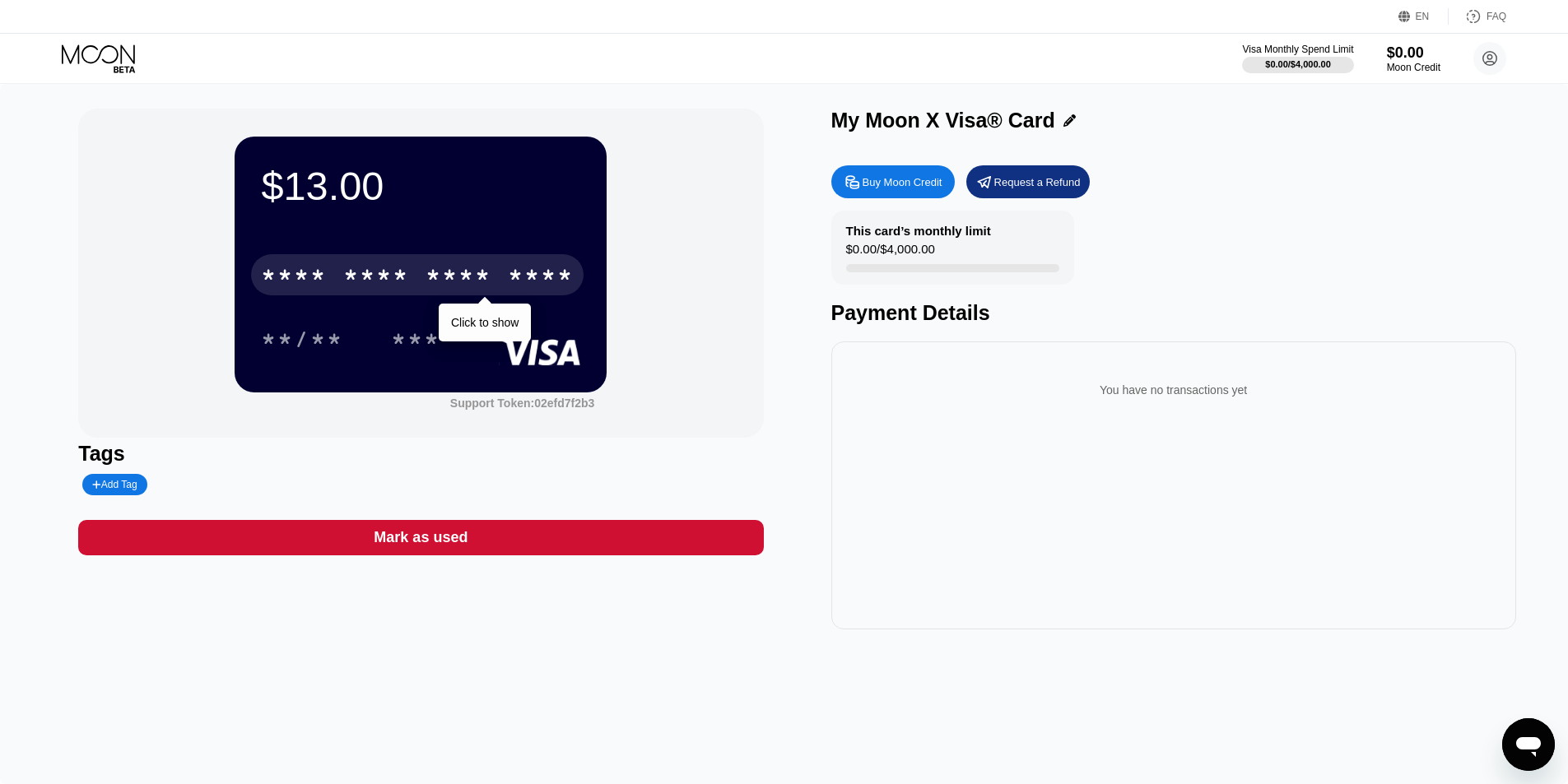
click at [548, 284] on div "****" at bounding box center [540, 277] width 65 height 27
click at [548, 284] on div "6333" at bounding box center [540, 277] width 65 height 27
click at [514, 288] on div "6333" at bounding box center [540, 277] width 65 height 27
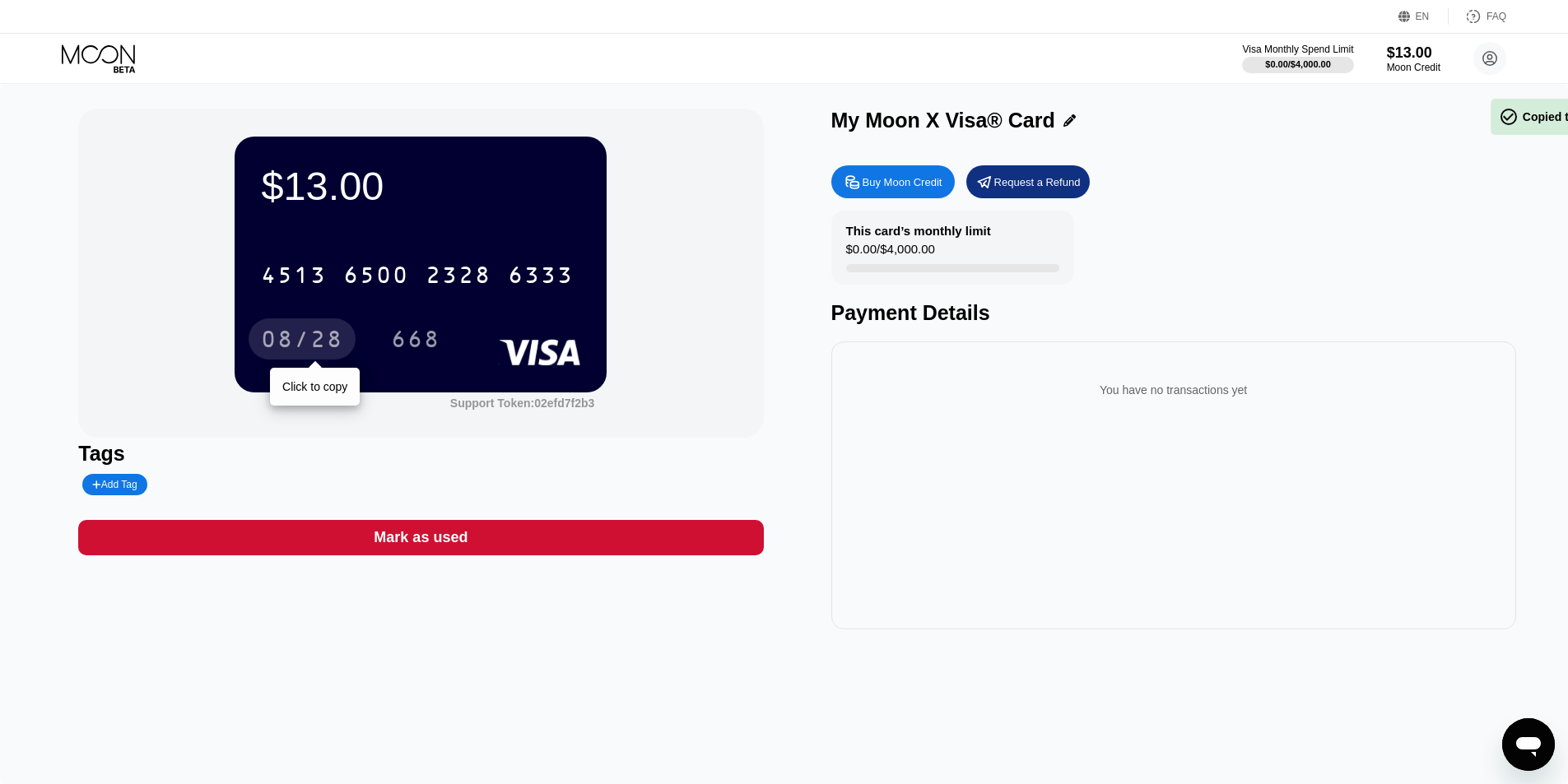
click at [315, 345] on div "08/28" at bounding box center [301, 342] width 82 height 27
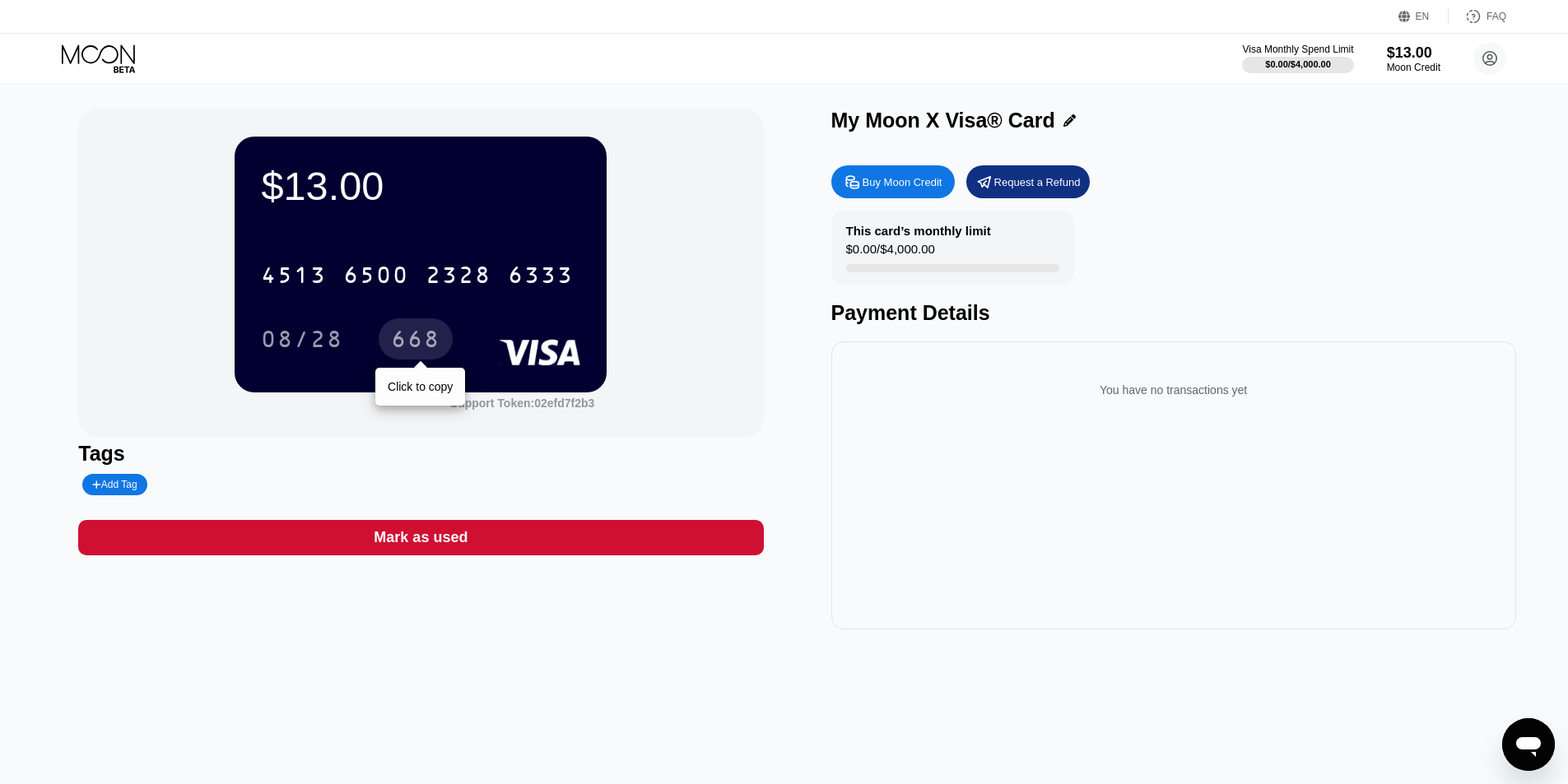
click at [411, 334] on div "668" at bounding box center [416, 342] width 49 height 27
